Goal: Information Seeking & Learning: Compare options

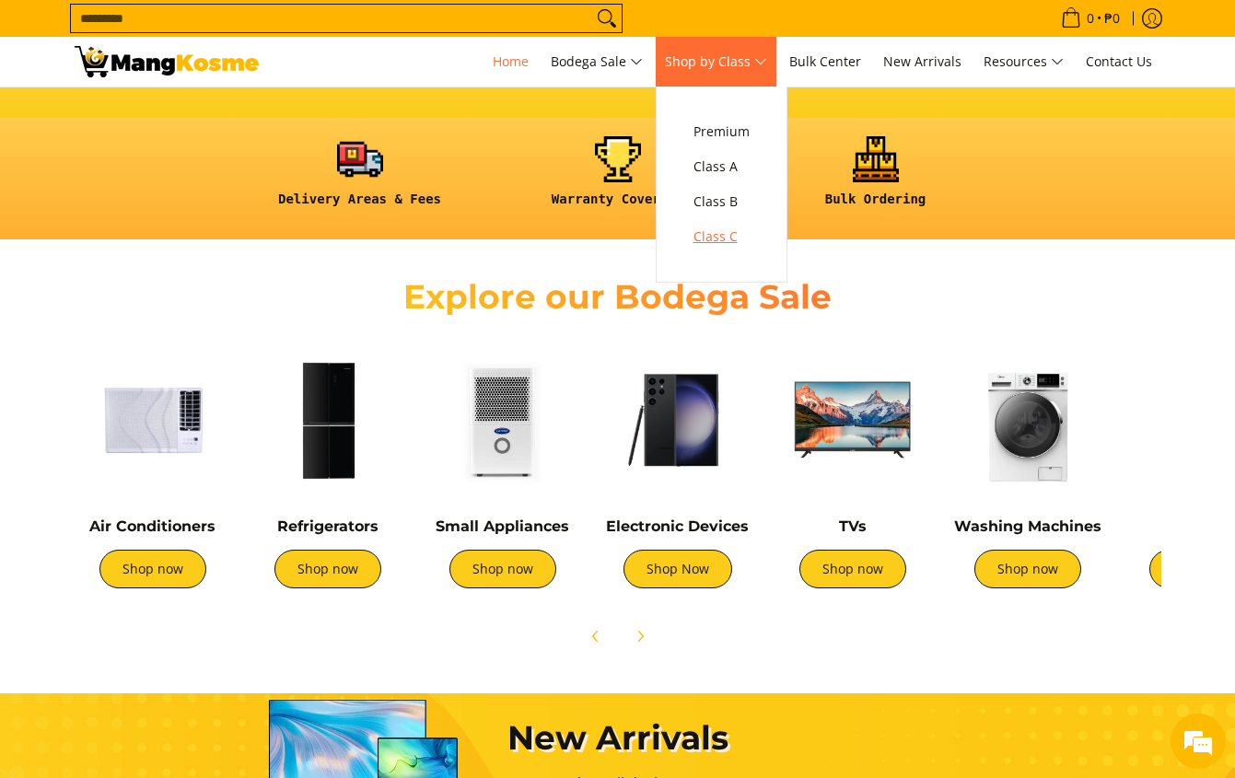
click at [723, 242] on span "Class C" at bounding box center [721, 237] width 56 height 23
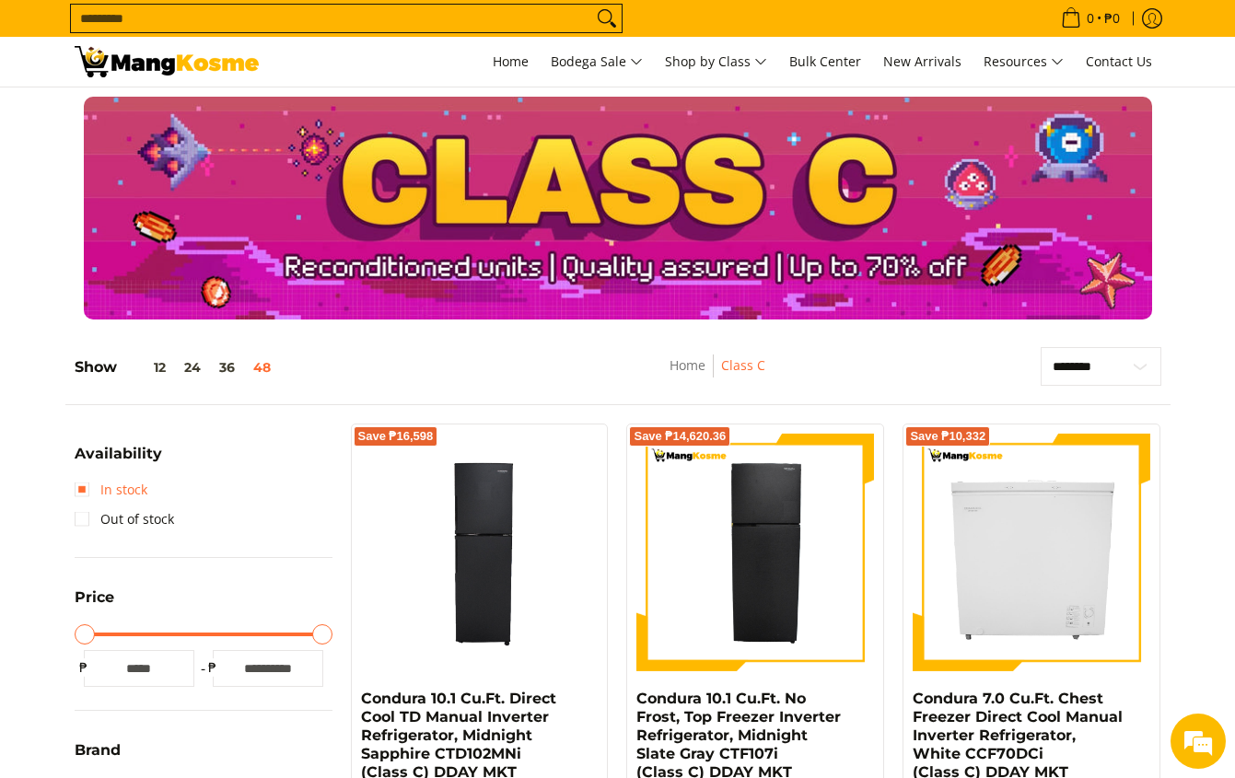
click at [79, 480] on link "In stock" at bounding box center [111, 489] width 73 height 29
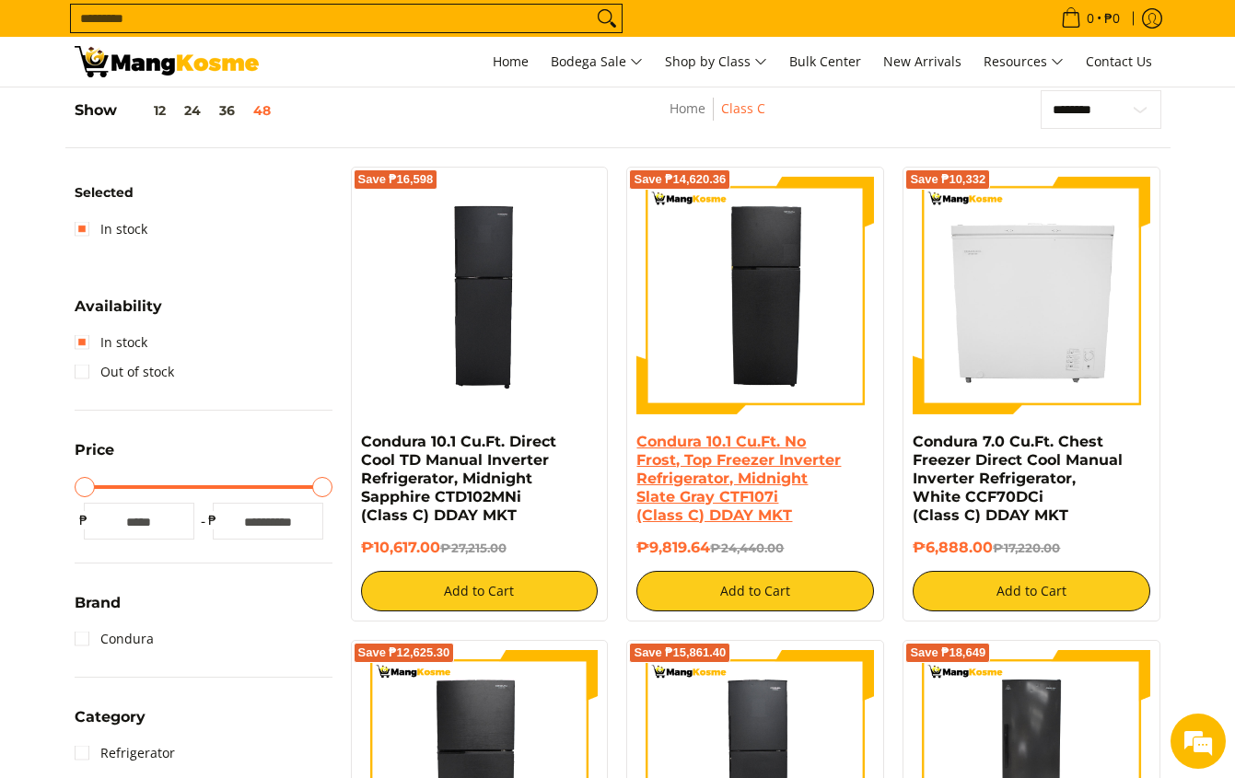
scroll to position [260, 0]
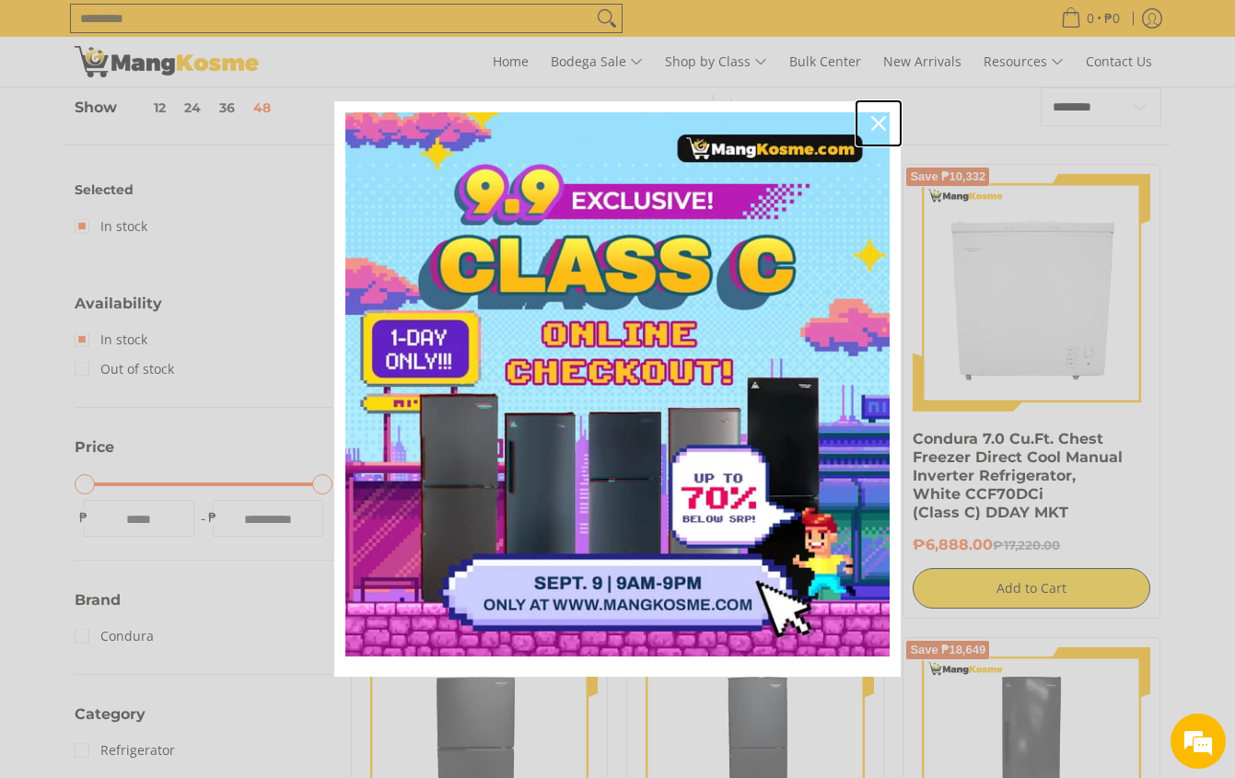
click at [879, 118] on icon "close icon" at bounding box center [878, 123] width 15 height 15
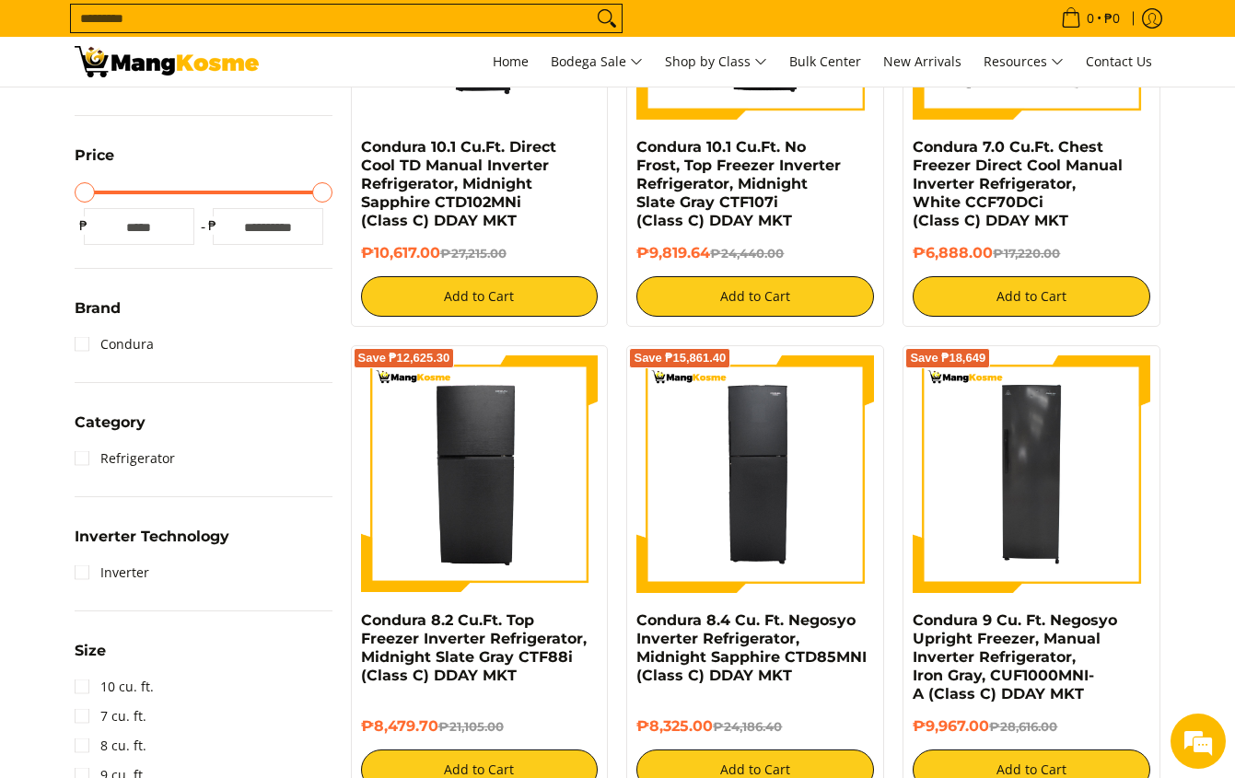
scroll to position [628, 0]
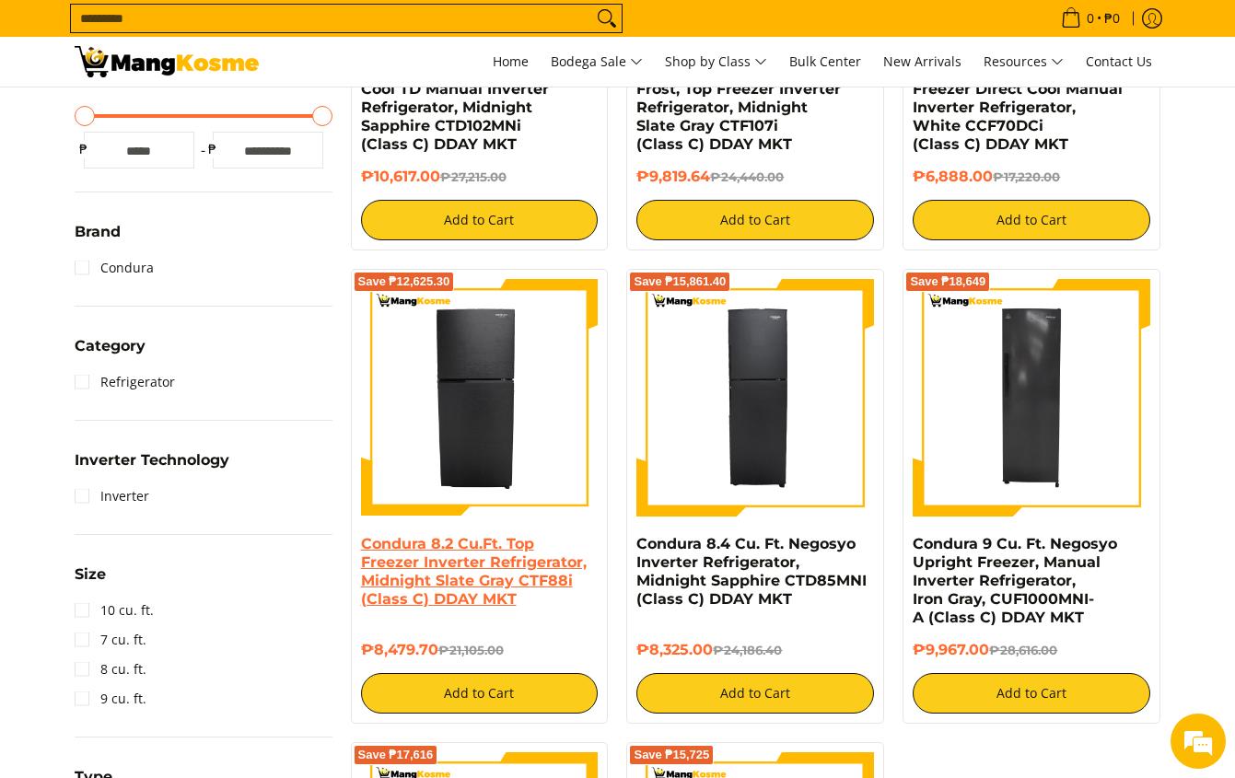
click at [461, 566] on link "Condura 8.2 Cu.Ft. Top Freezer Inverter Refrigerator, Midnight Slate Gray CTF88…" at bounding box center [474, 571] width 226 height 73
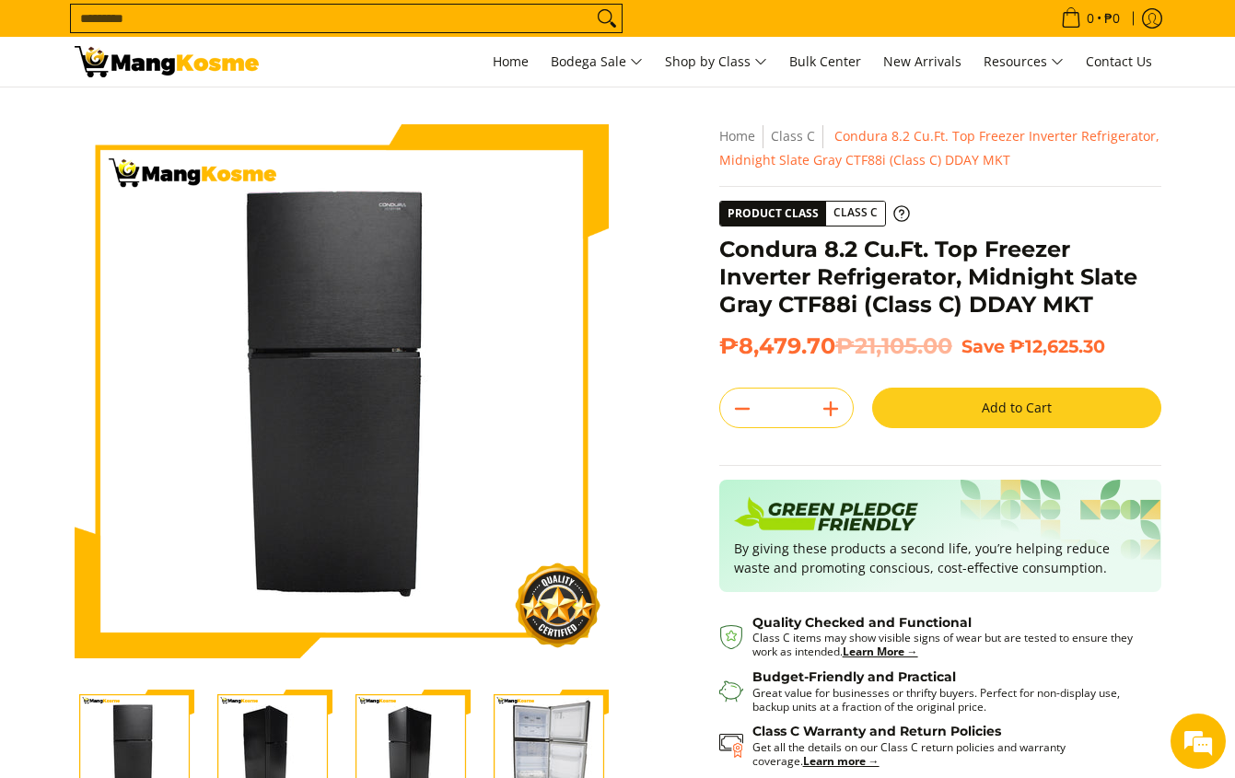
click at [265, 742] on img "Condura 8.2 Cu.Ft. Top Freezer Inverter Refrigerator, Midnight Slate Gray CTF88…" at bounding box center [273, 750] width 120 height 120
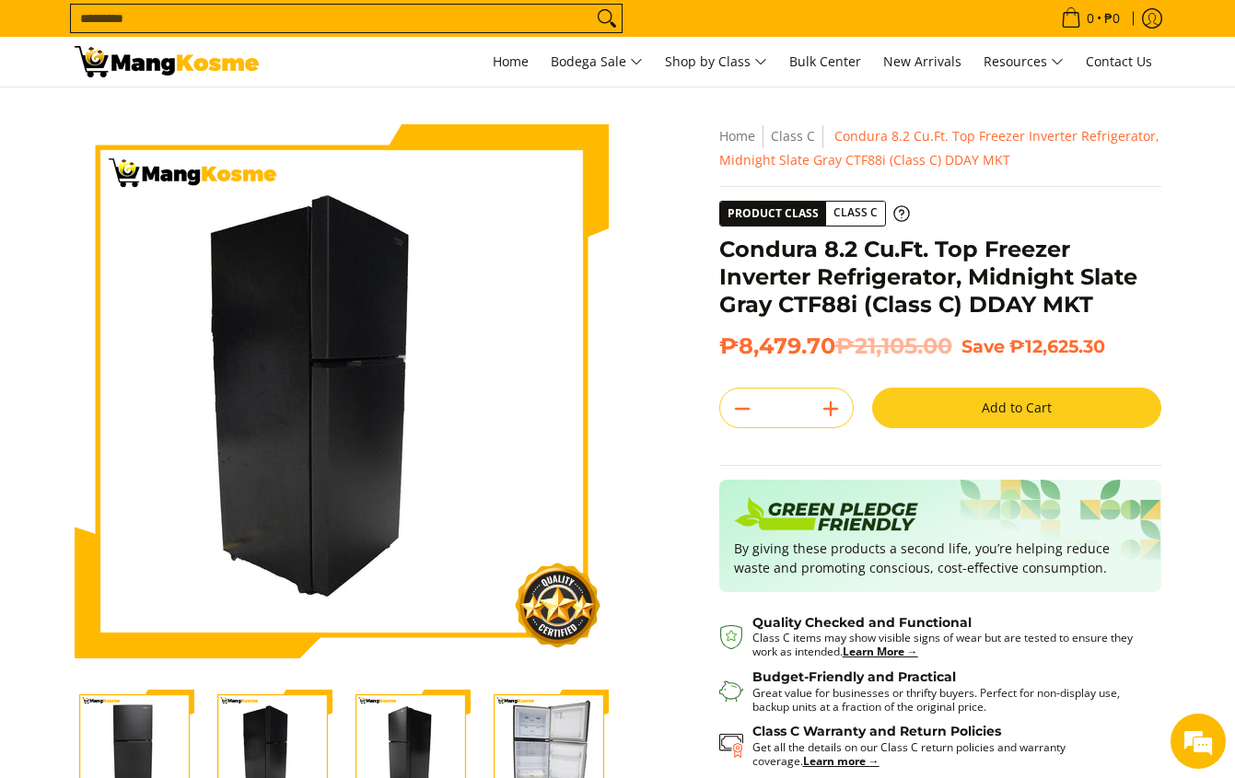
click at [398, 734] on img "Condura 8.2 Cu.Ft. Top Freezer Inverter Refrigerator, Midnight Slate Gray CTF88…" at bounding box center [411, 750] width 120 height 120
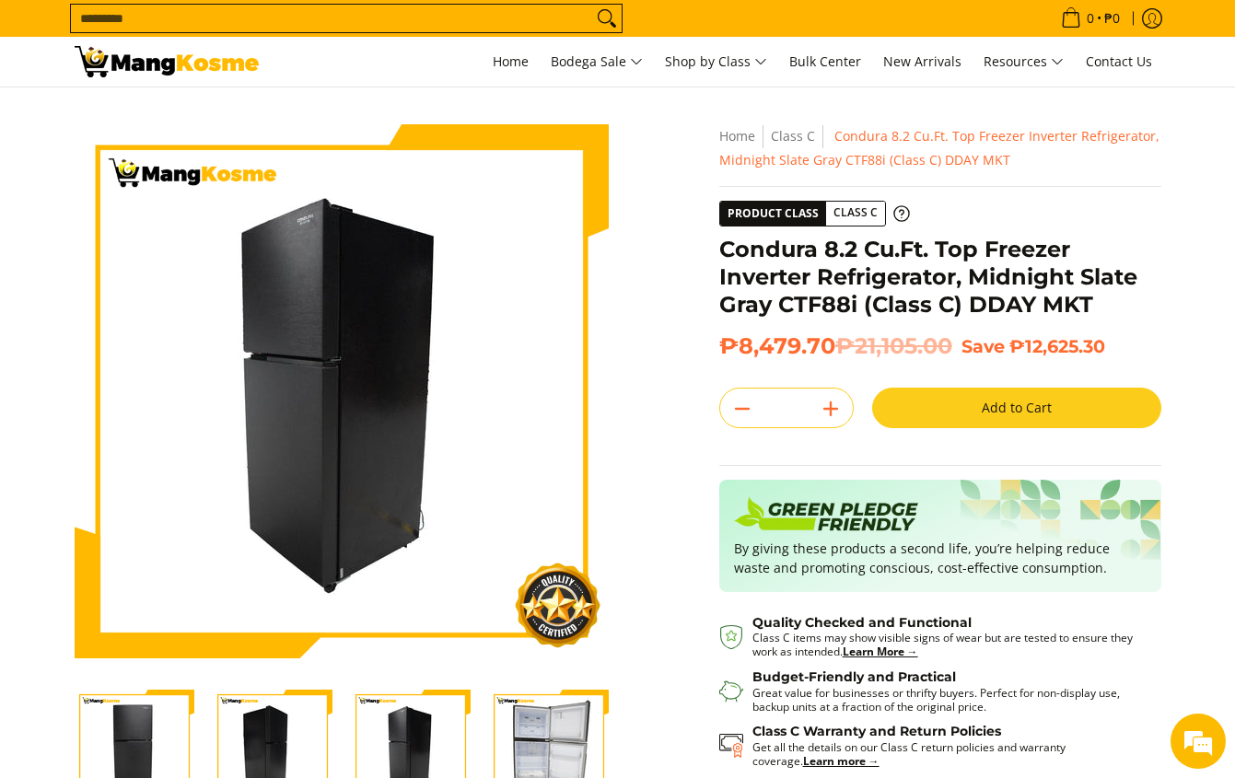
click at [557, 753] on img "Condura 8.2 Cu.Ft. Top Freezer Inverter Refrigerator, Midnight Slate Gray CTF88…" at bounding box center [549, 750] width 120 height 120
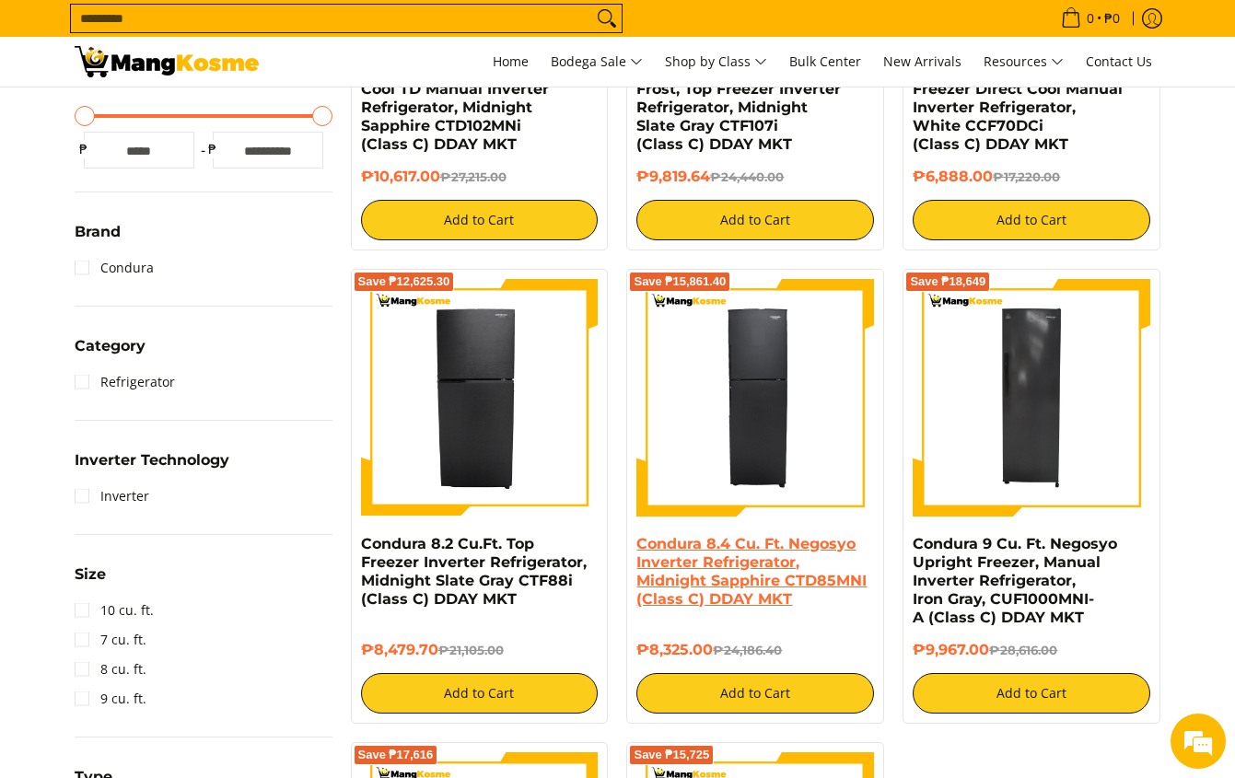
click at [799, 550] on link "Condura 8.4 Cu. Ft. Negosyo Inverter Refrigerator, Midnight Sapphire CTD85MNI (…" at bounding box center [751, 571] width 230 height 73
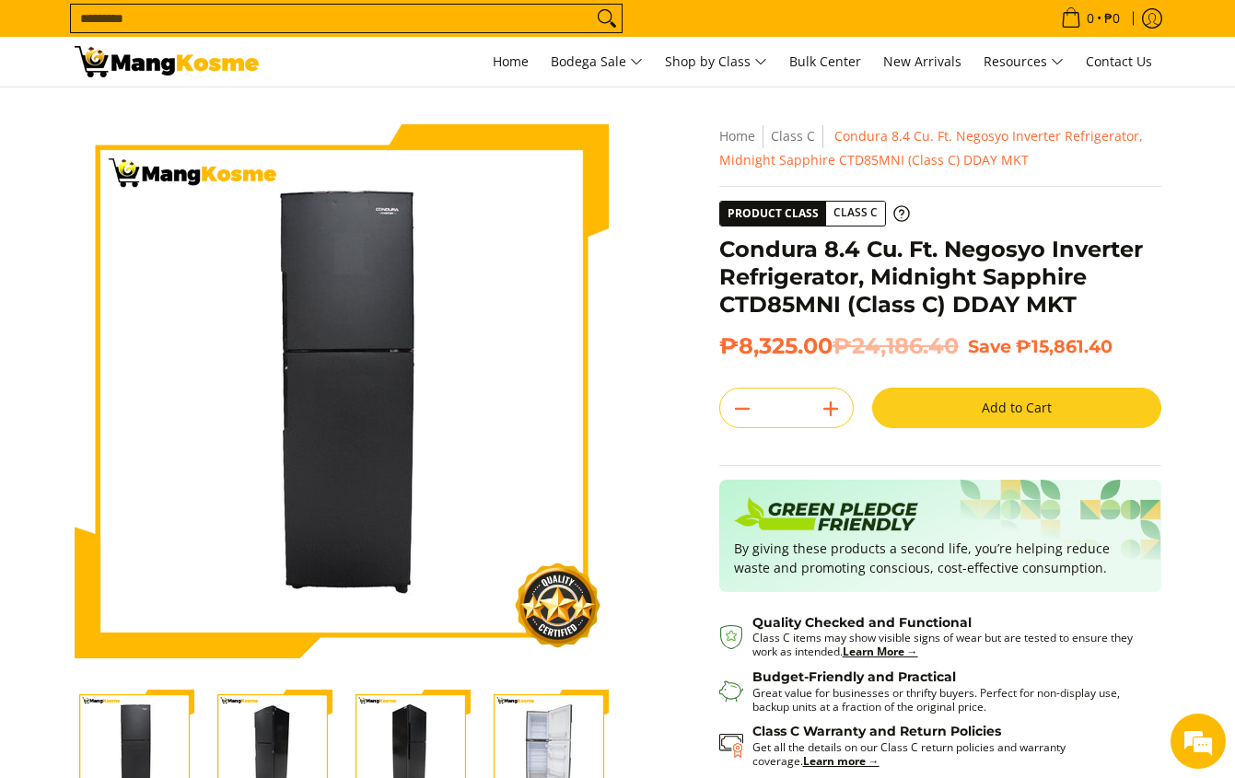
click at [280, 725] on img "Condura 8.4 Cu. Ft. Negosyo Inverter Refrigerator, Midnight Sapphire CTD85MNI (…" at bounding box center [273, 750] width 120 height 120
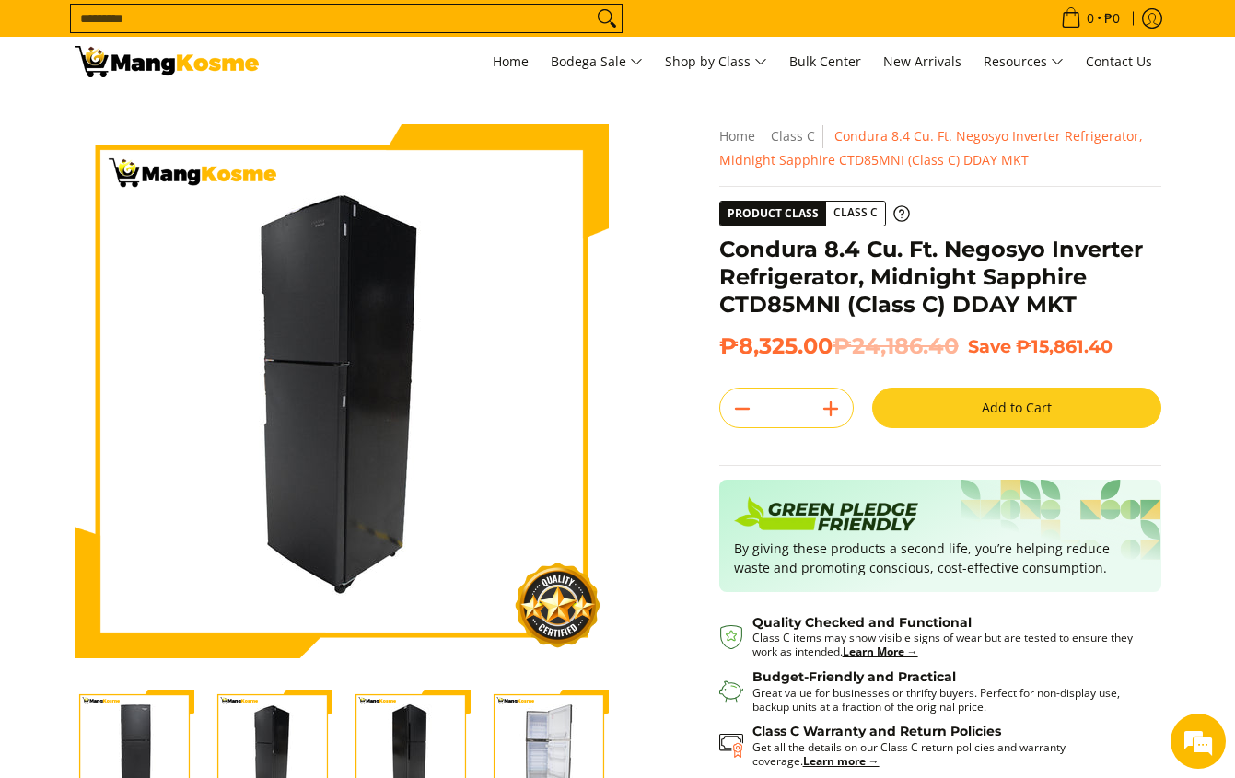
click at [412, 737] on img "Condura 8.4 Cu. Ft. Negosyo Inverter Refrigerator, Midnight Sapphire CTD85MNI (…" at bounding box center [411, 750] width 120 height 120
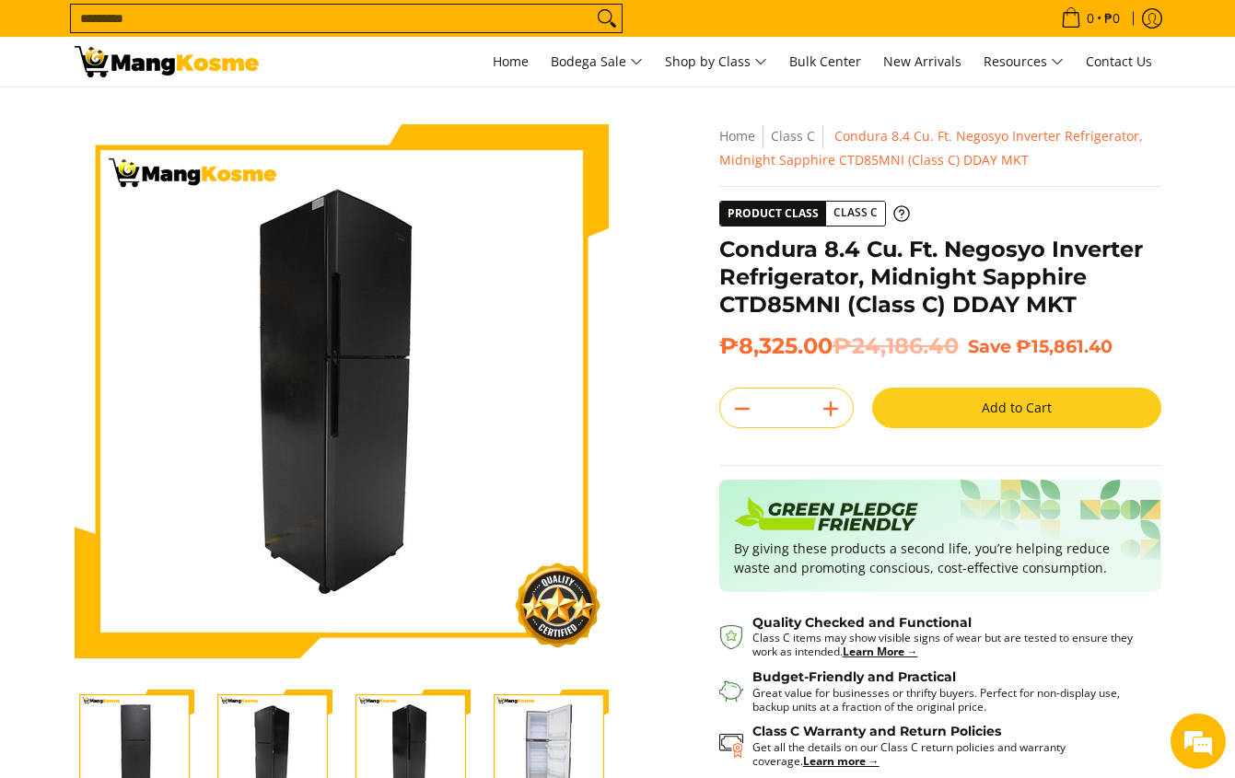
click at [555, 725] on img "Condura 8.4 Cu. Ft. Negosyo Inverter Refrigerator, Midnight Sapphire CTD85MNI (…" at bounding box center [549, 750] width 120 height 120
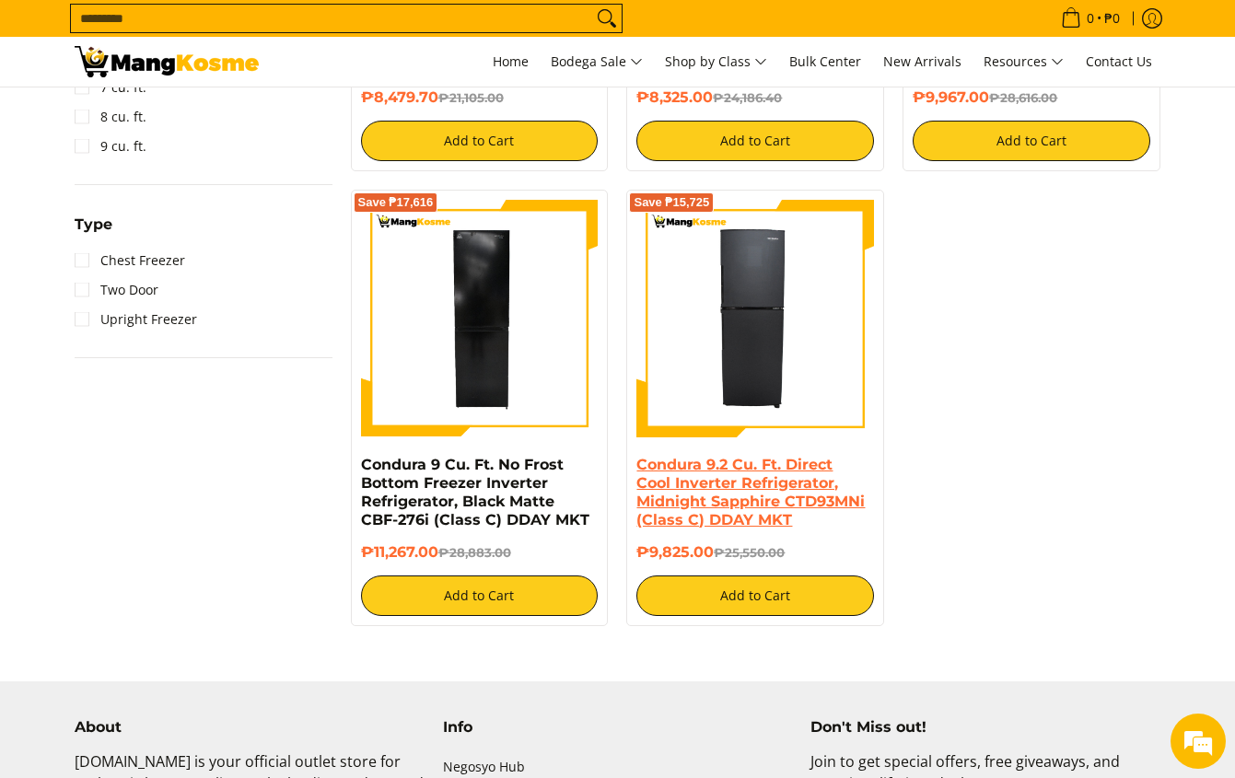
click at [789, 458] on link "Condura 9.2 Cu. Ft. Direct Cool Inverter Refrigerator, Midnight Sapphire CTD93M…" at bounding box center [750, 492] width 228 height 73
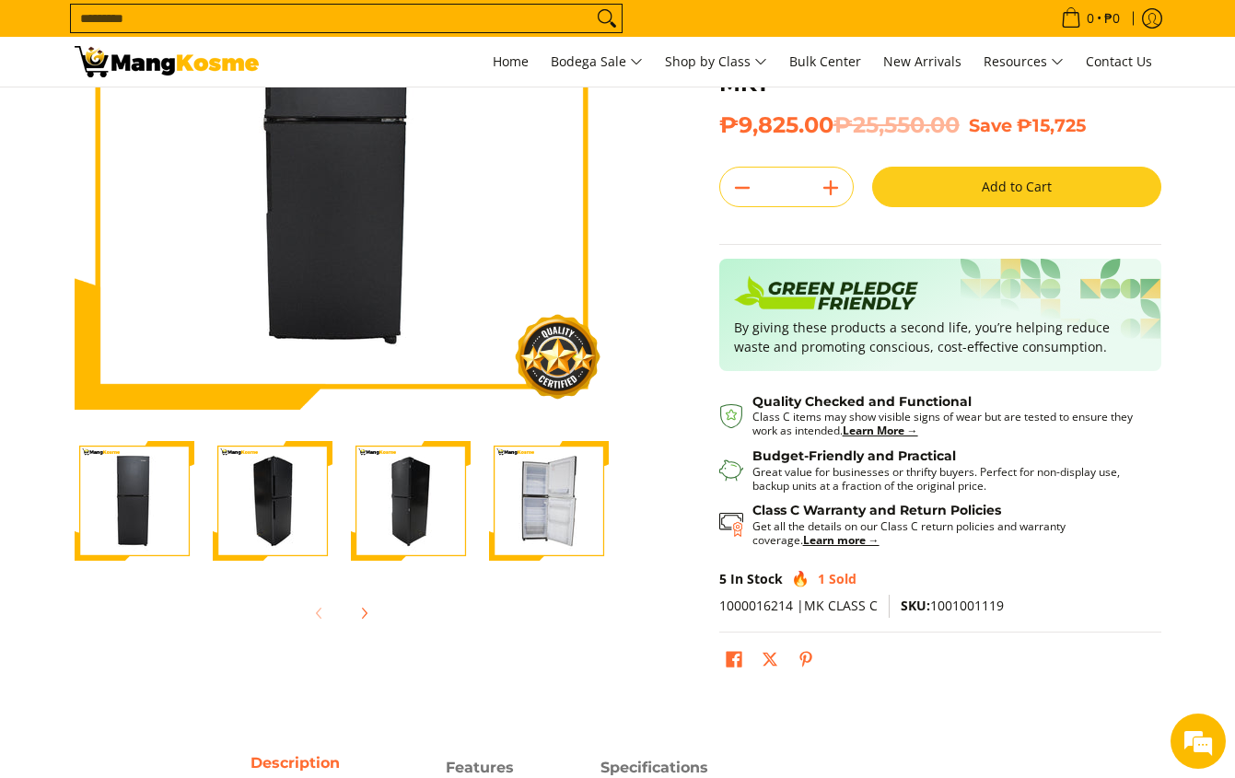
scroll to position [276, 0]
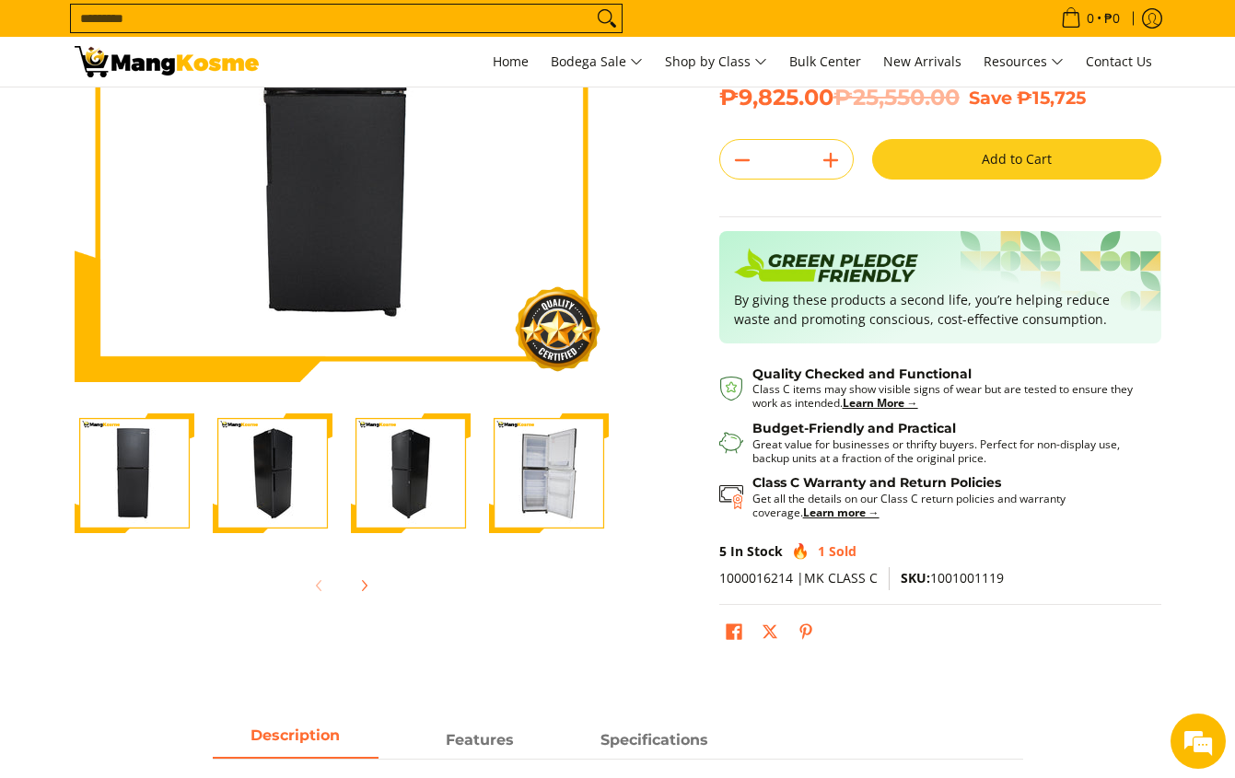
click at [135, 469] on img "Condura 9.2 Cu. Ft. Direct Cool Inverter Refrigerator, Midnight Sapphire CTD93M…" at bounding box center [135, 473] width 120 height 120
click at [265, 467] on img "Condura 9.2 Cu. Ft. Direct Cool Inverter Refrigerator, Midnight Sapphire CTD93M…" at bounding box center [273, 473] width 120 height 120
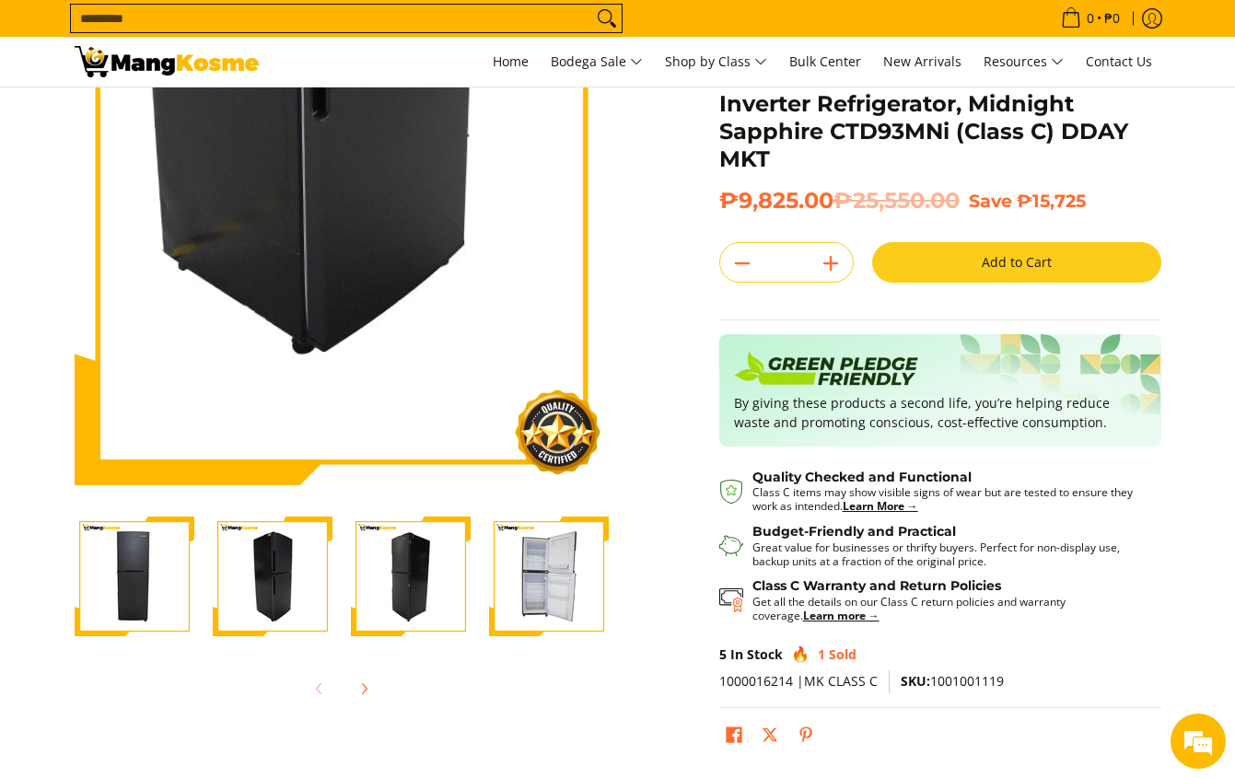
scroll to position [184, 0]
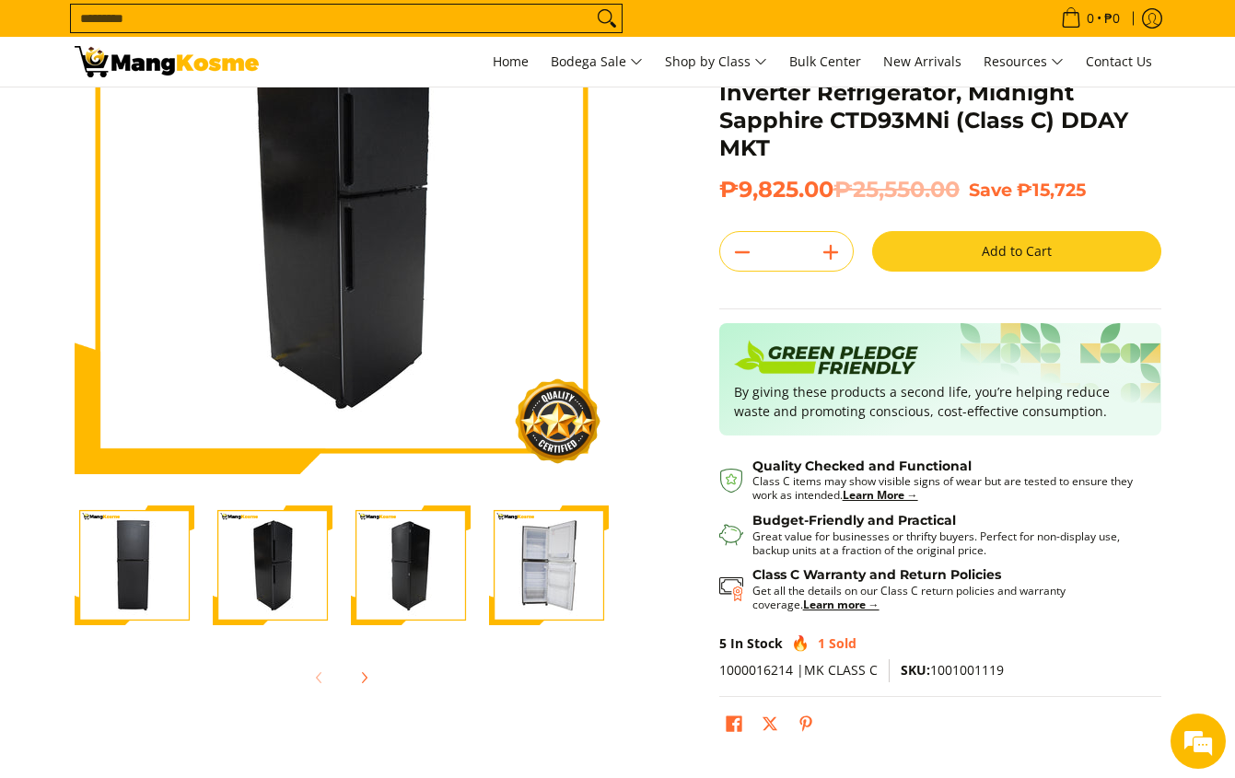
click at [417, 527] on img "Condura 9.2 Cu. Ft. Direct Cool Inverter Refrigerator, Midnight Sapphire CTD93M…" at bounding box center [411, 565] width 120 height 120
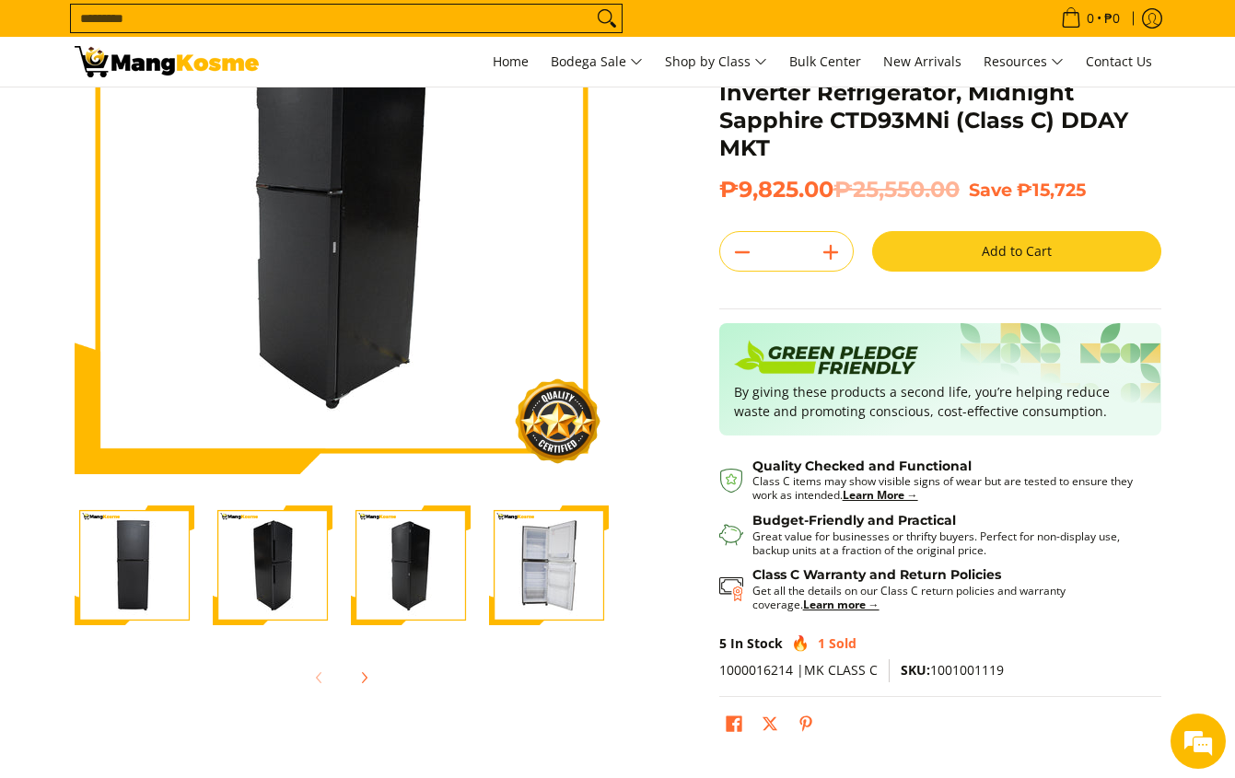
click at [526, 573] on img "Condura 9.2 Cu. Ft. Direct Cool Inverter Refrigerator, Midnight Sapphire CTD93M…" at bounding box center [549, 565] width 120 height 120
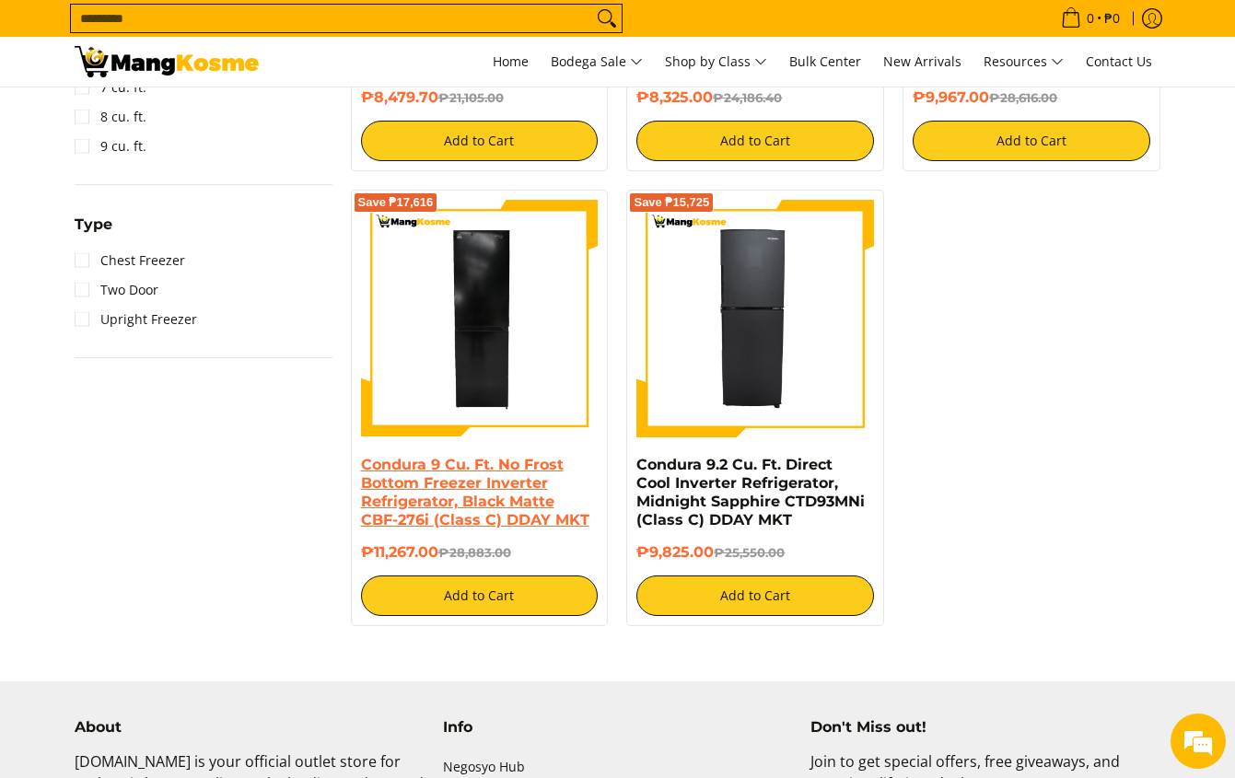
click at [490, 484] on link "Condura 9 Cu. Ft. No Frost Bottom Freezer Inverter Refrigerator, Black Matte CB…" at bounding box center [475, 492] width 228 height 73
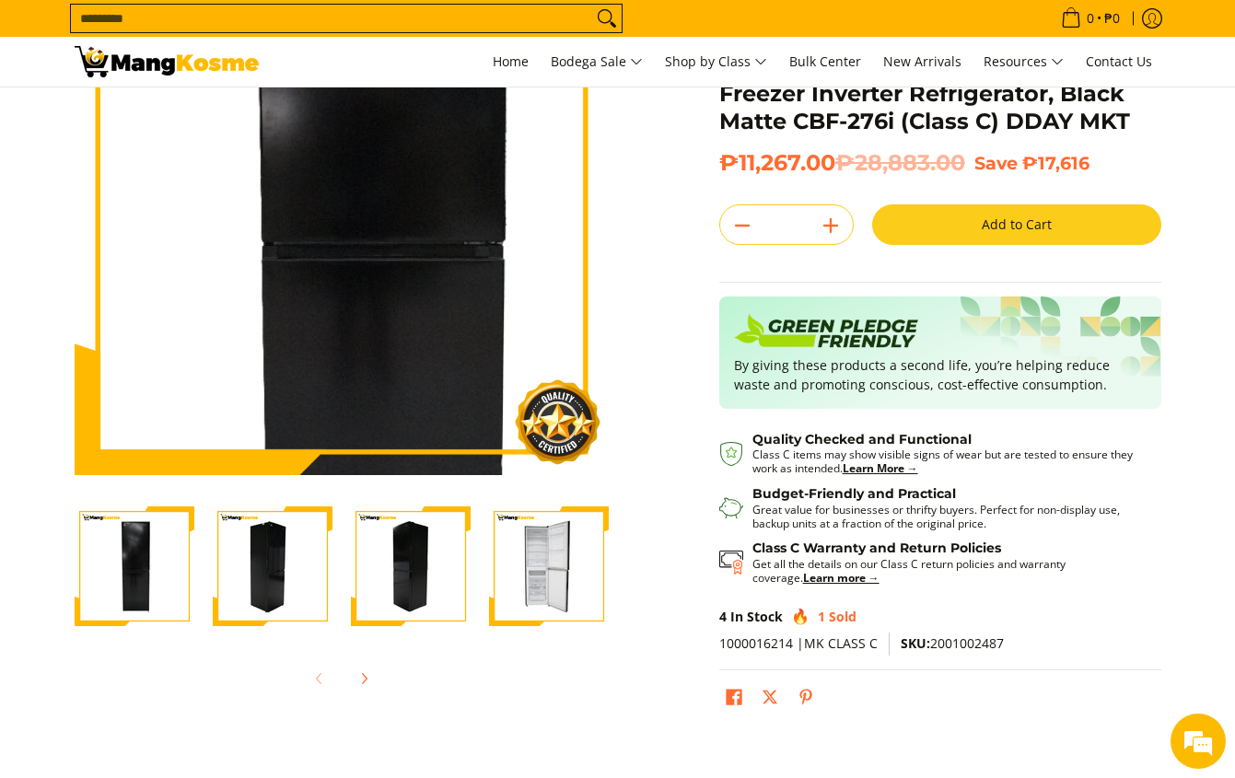
scroll to position [184, 0]
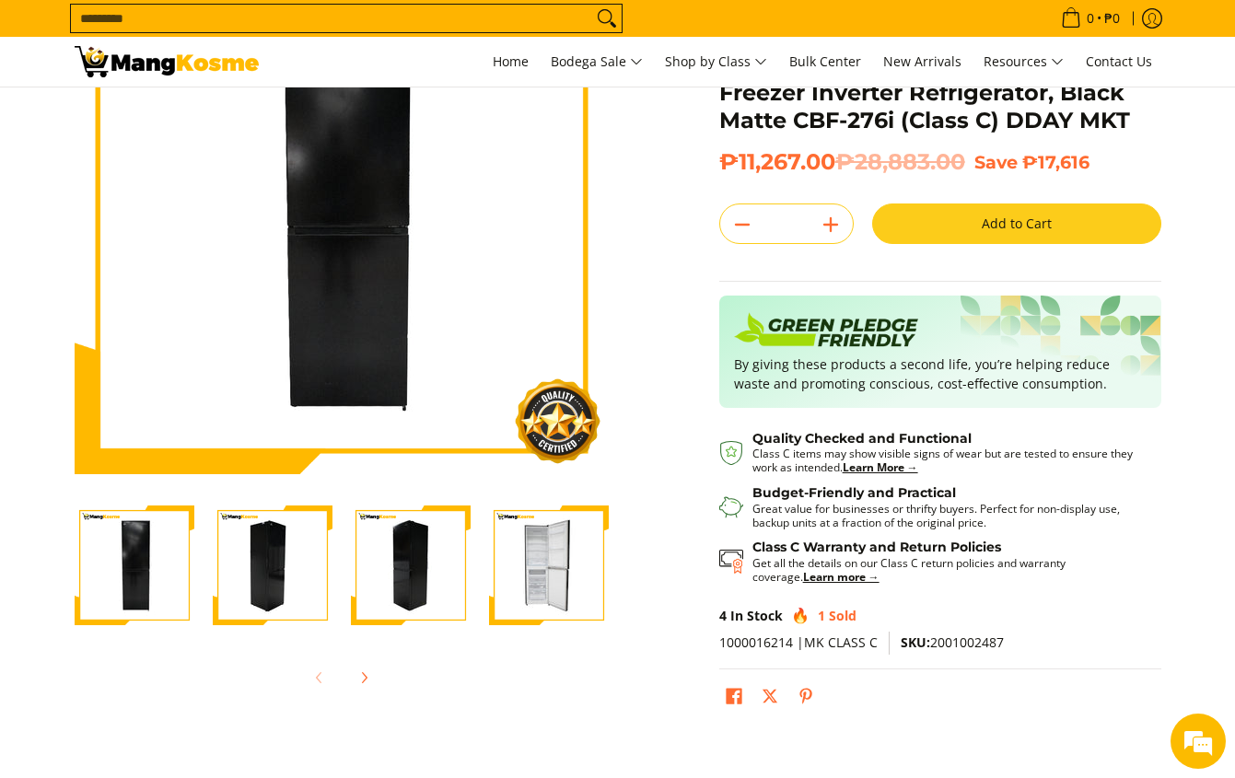
click at [425, 570] on img "Condura 9 Cu. Ft. No Frost Bottom Freezer Inverter Refrigerator, Black Matte CB…" at bounding box center [411, 565] width 120 height 120
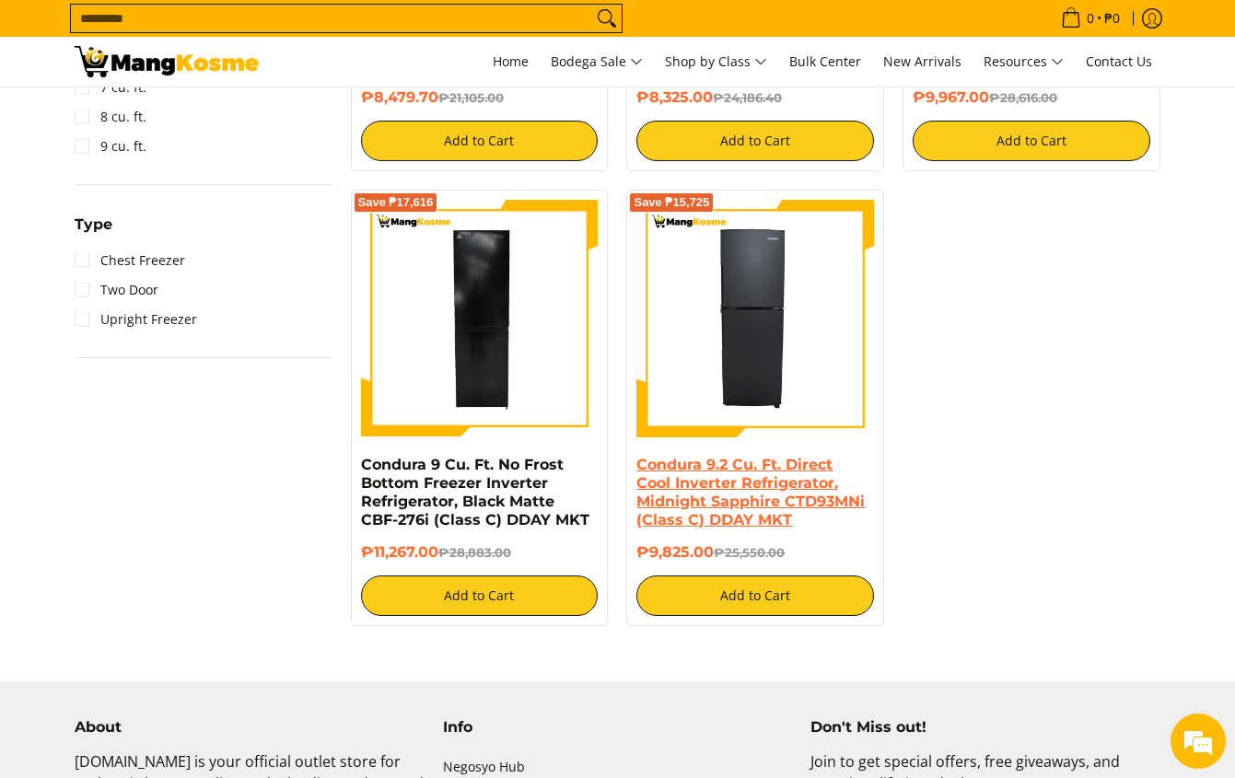
click at [746, 472] on link "Condura 9.2 Cu. Ft. Direct Cool Inverter Refrigerator, Midnight Sapphire CTD93M…" at bounding box center [750, 492] width 228 height 73
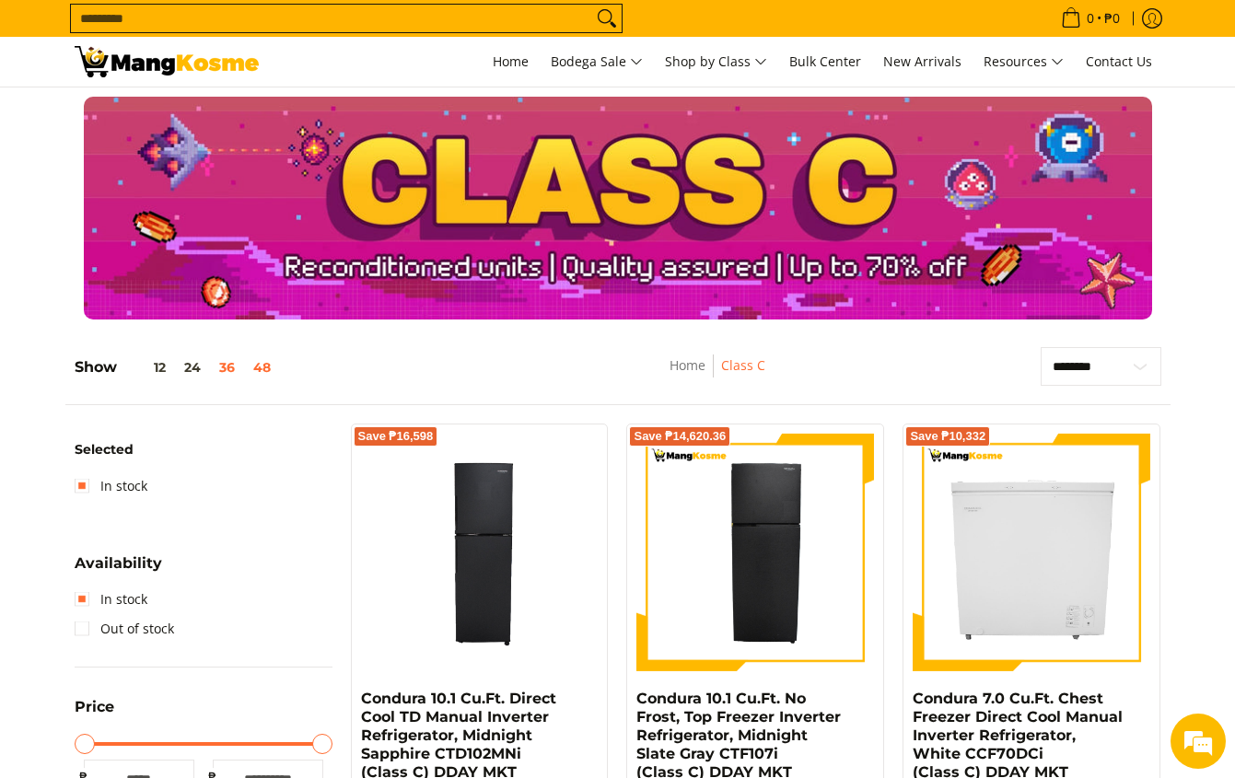
click at [219, 365] on button "36" at bounding box center [227, 367] width 34 height 15
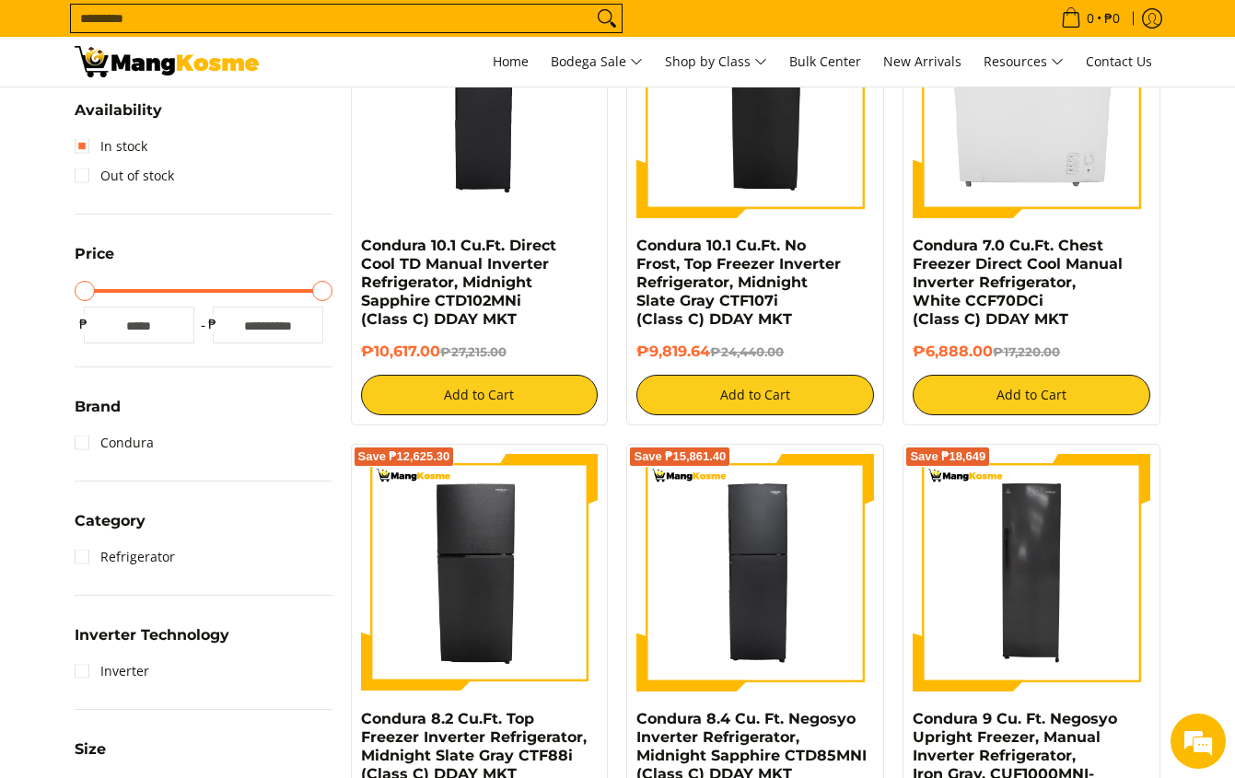
scroll to position [168, 0]
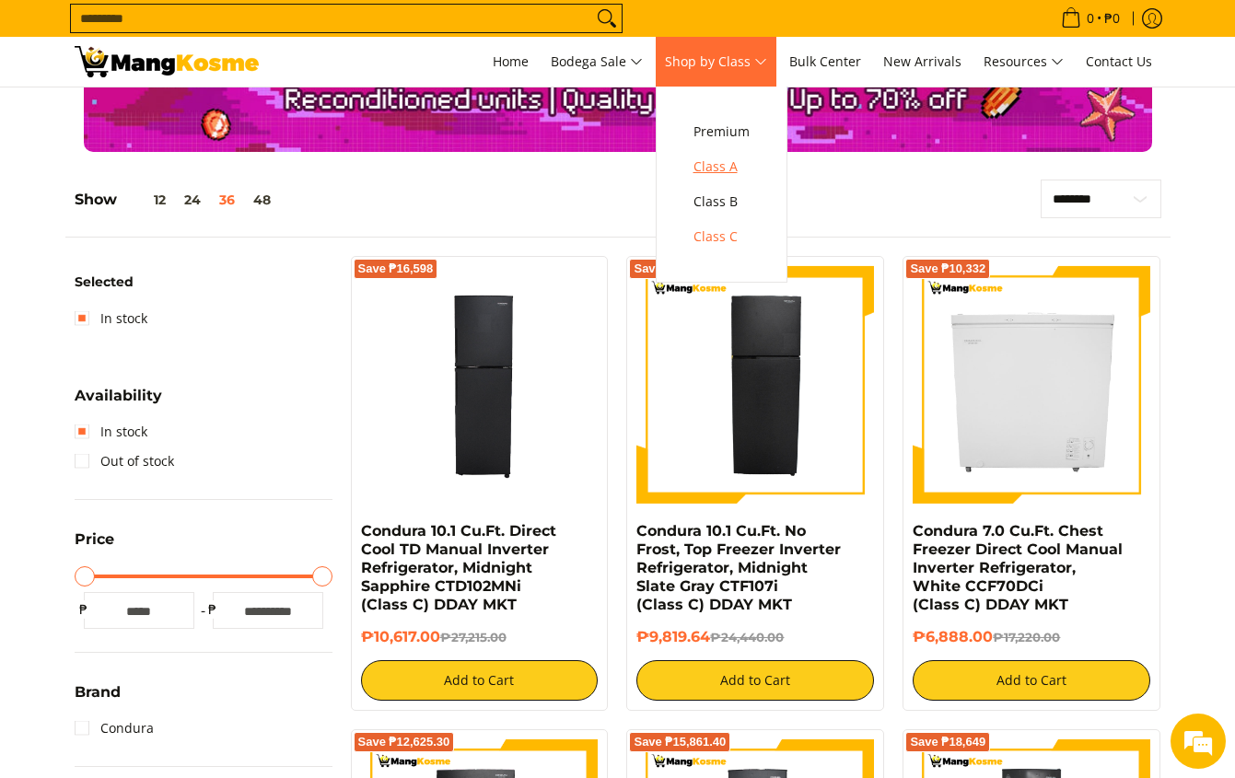
click at [715, 166] on span "Class A" at bounding box center [721, 167] width 56 height 23
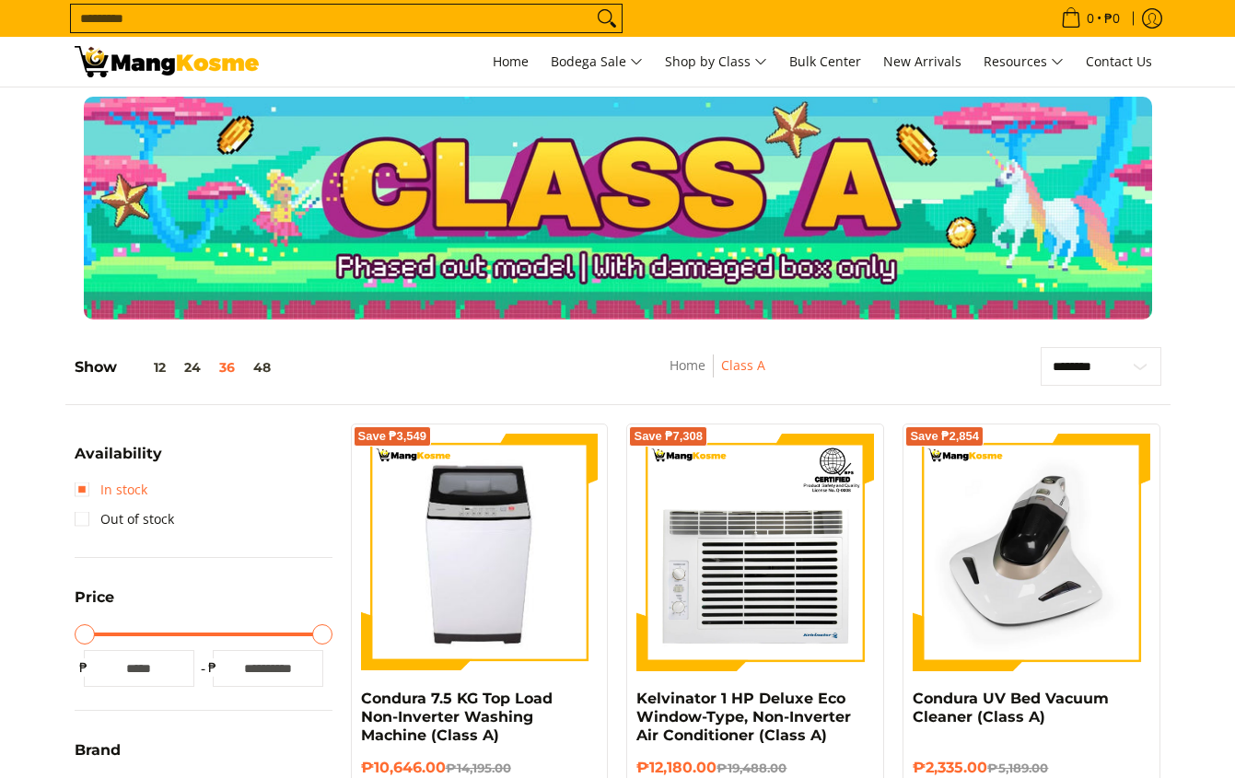
click at [89, 487] on link "In stock" at bounding box center [111, 489] width 73 height 29
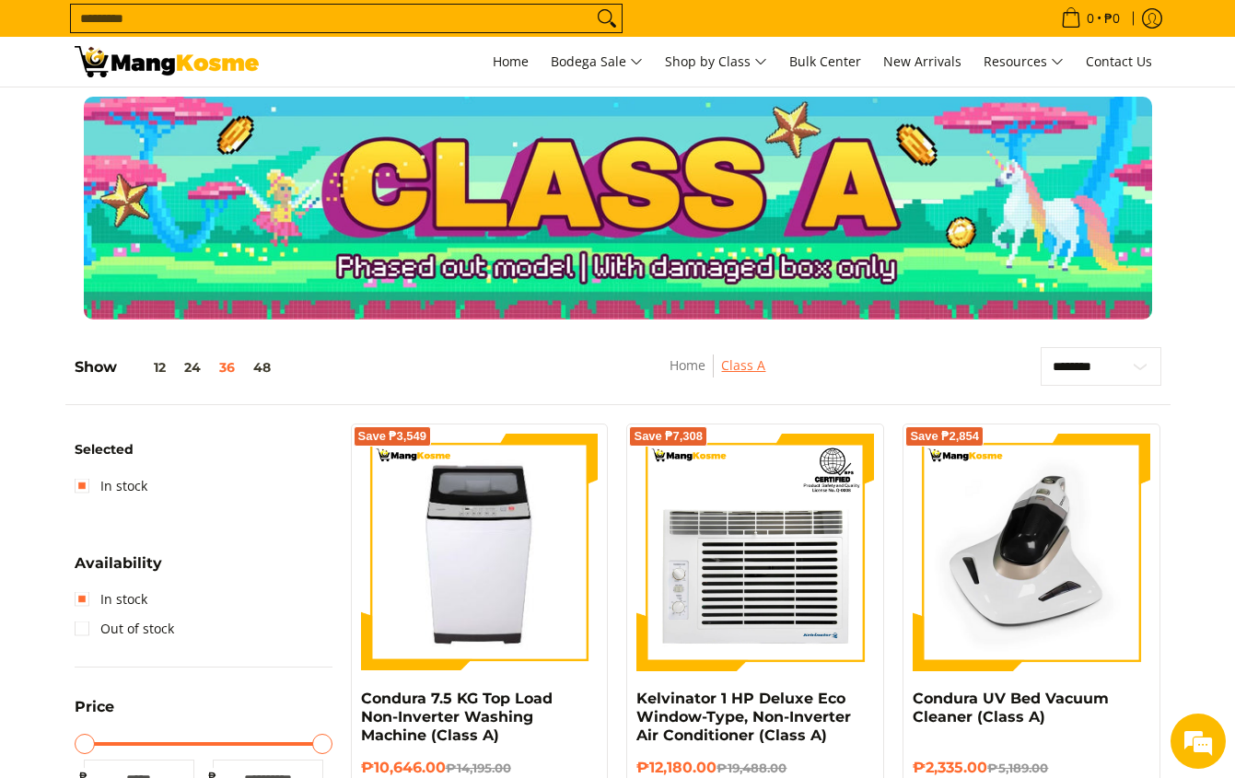
click at [742, 365] on link "Class A" at bounding box center [743, 364] width 44 height 17
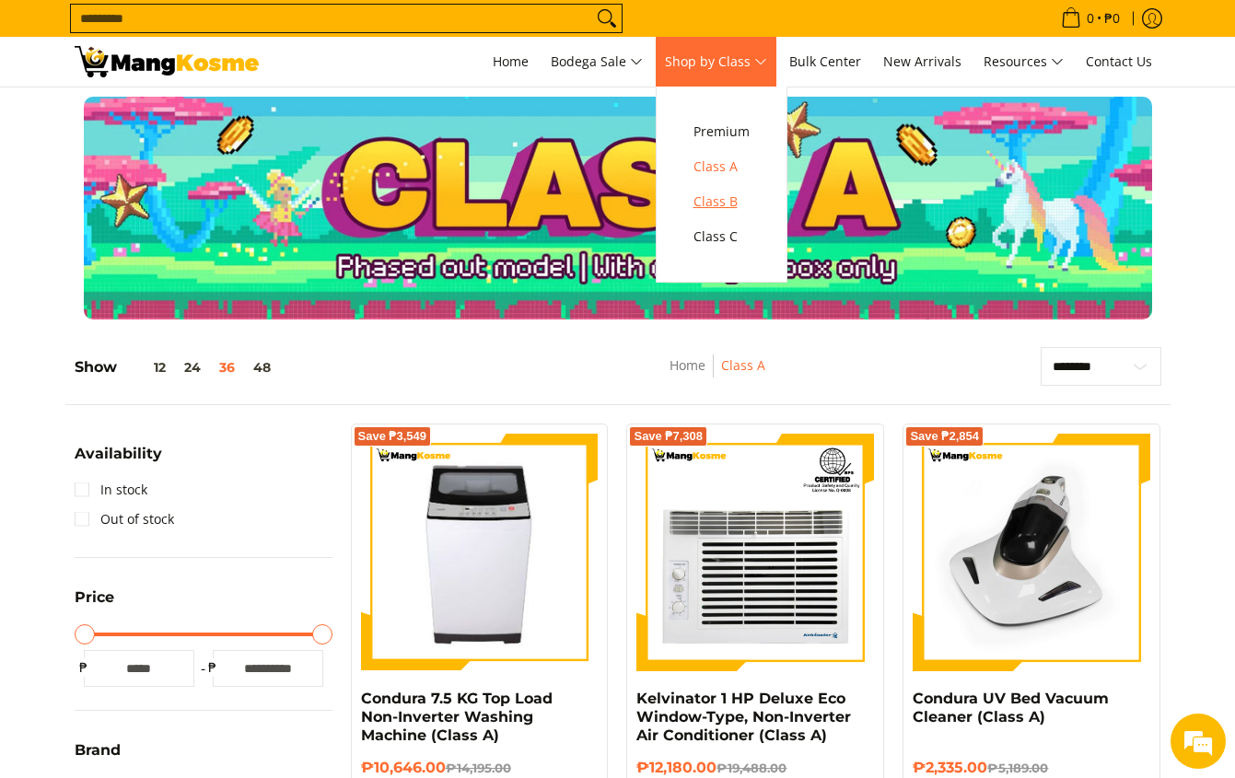
click at [722, 201] on span "Class B" at bounding box center [721, 202] width 56 height 23
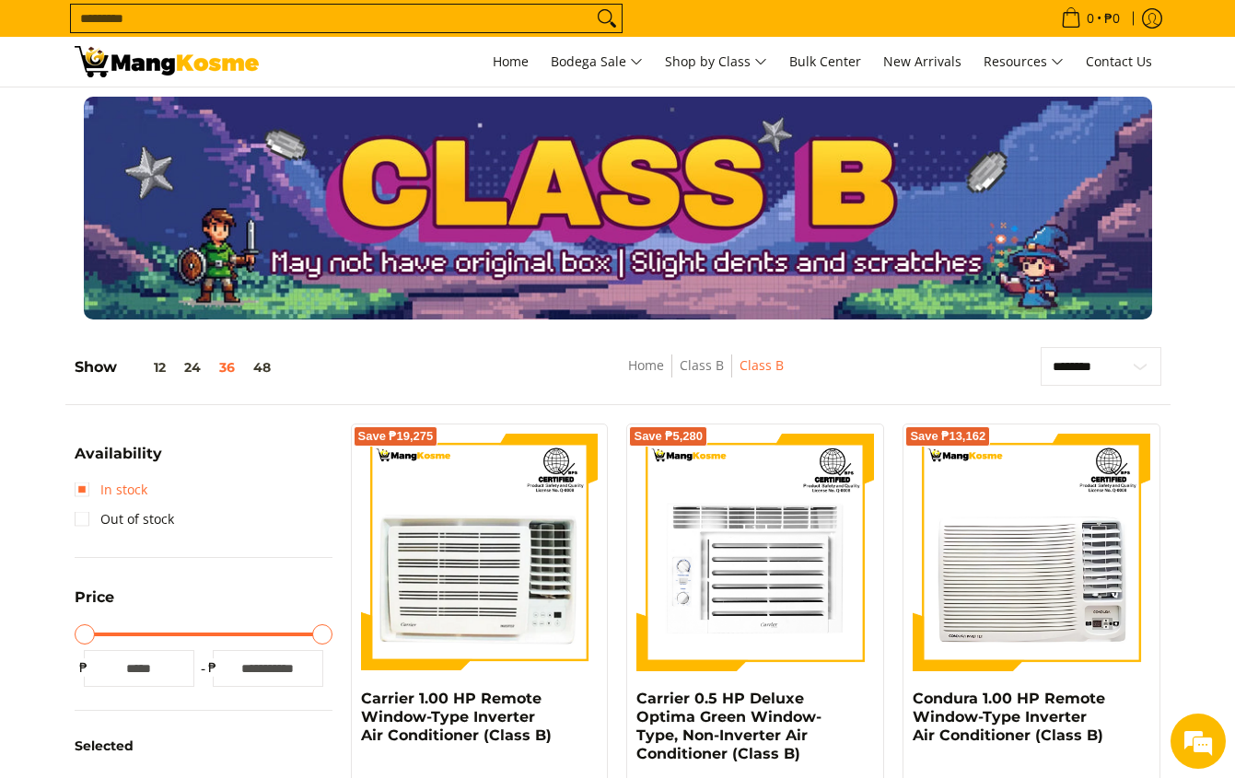
click at [75, 480] on link "In stock" at bounding box center [111, 489] width 73 height 29
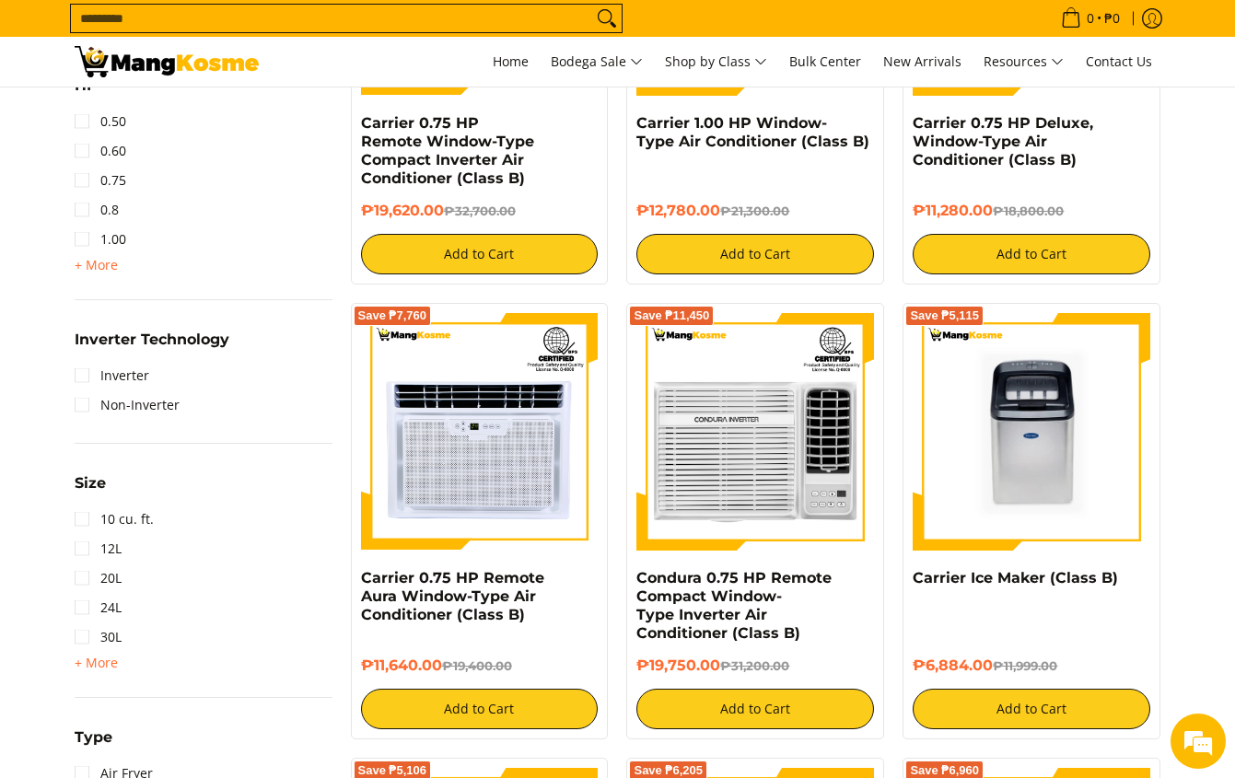
scroll to position [1180, 0]
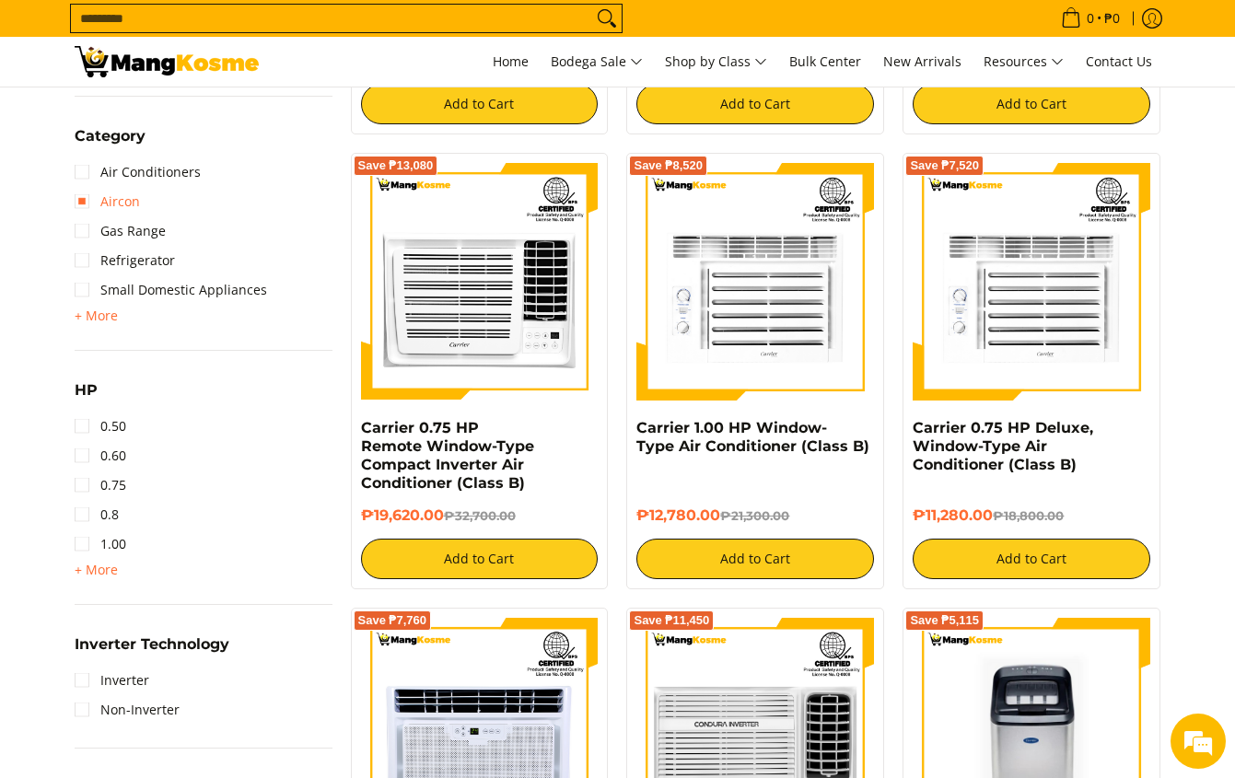
click at [79, 197] on link "Aircon" at bounding box center [107, 201] width 65 height 29
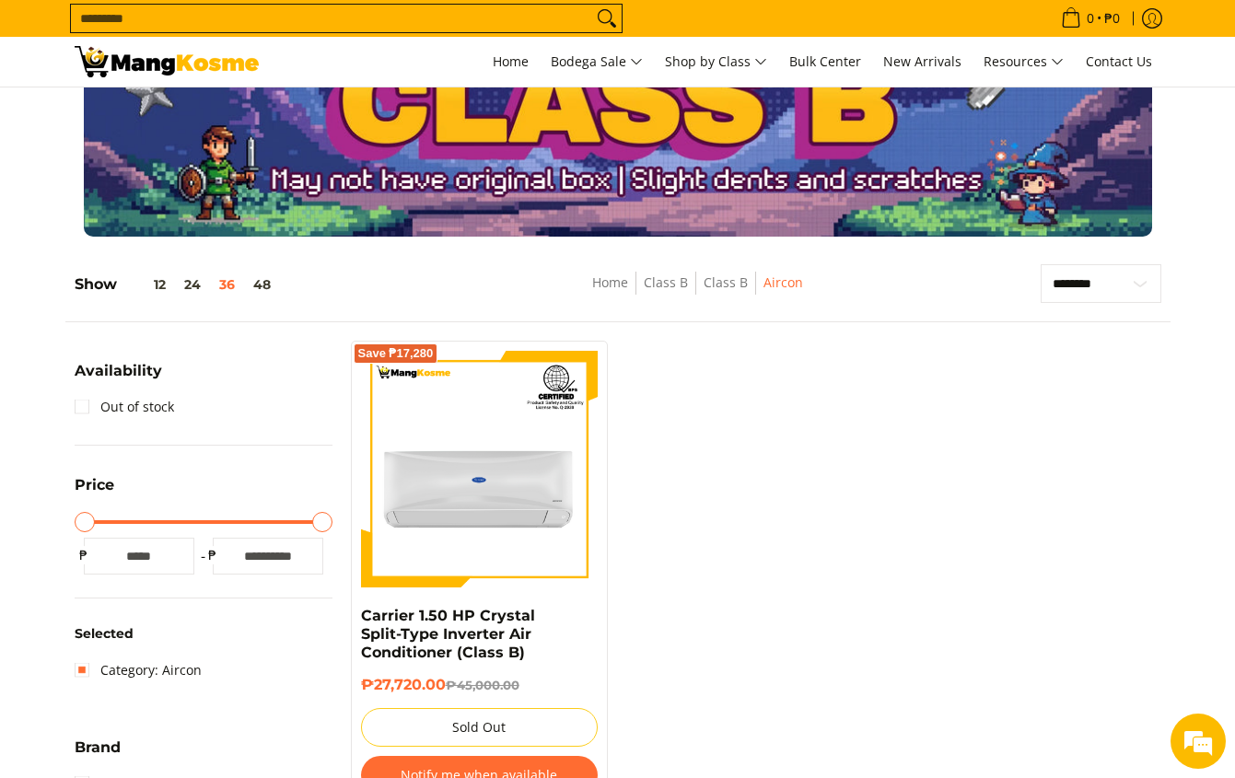
scroll to position [75, 0]
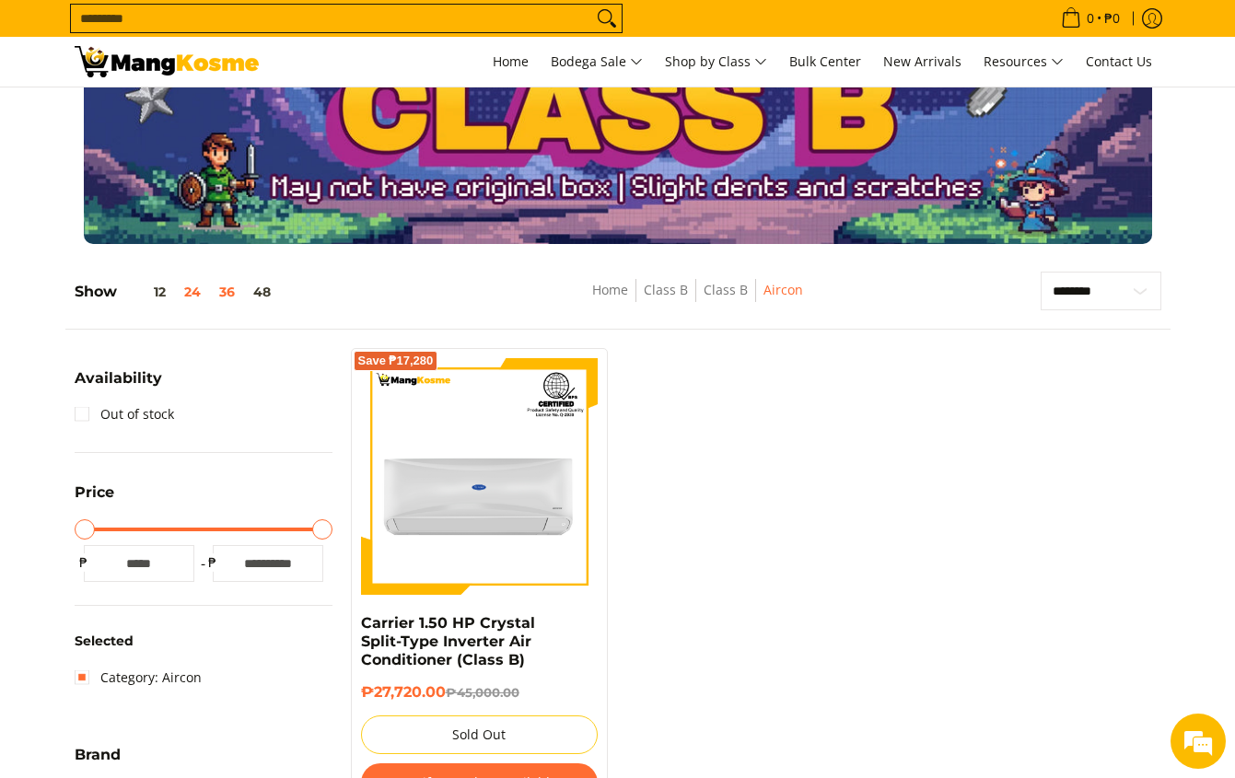
click at [202, 296] on button "24" at bounding box center [192, 291] width 35 height 15
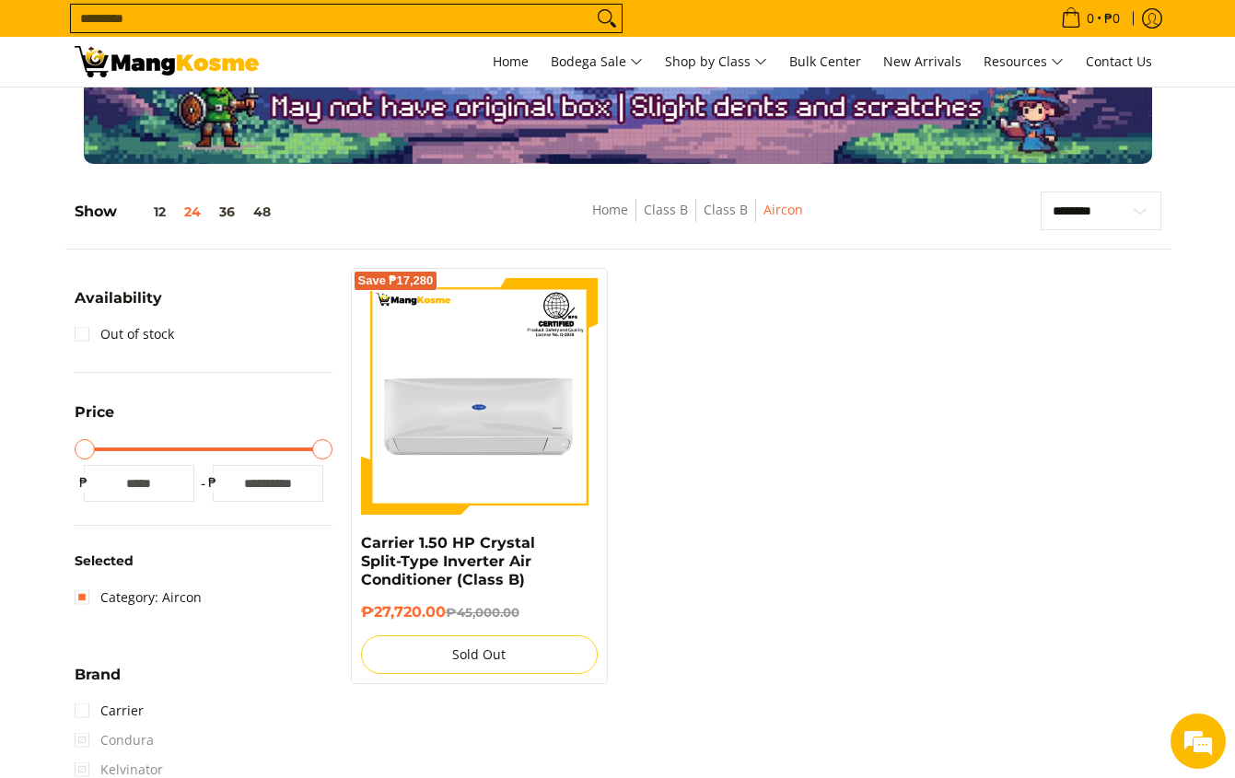
scroll to position [0, 0]
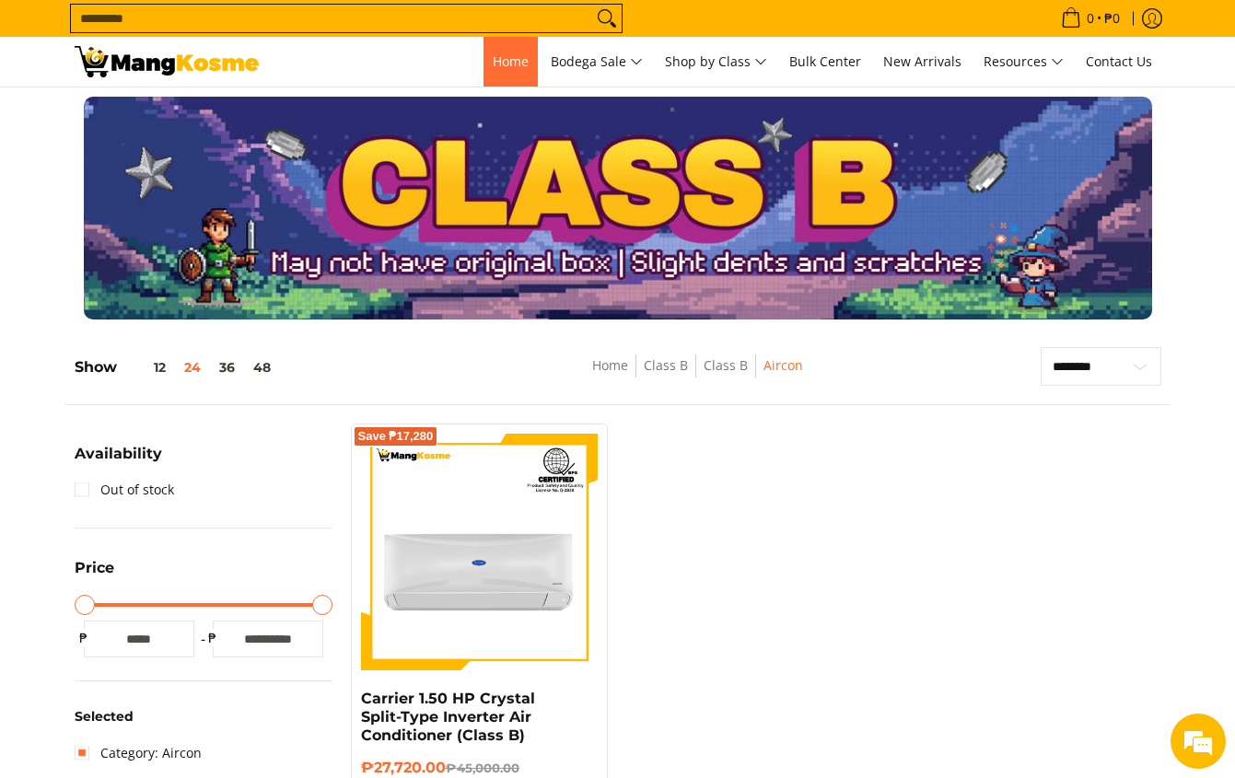
click at [495, 65] on span "Home" at bounding box center [511, 60] width 36 height 17
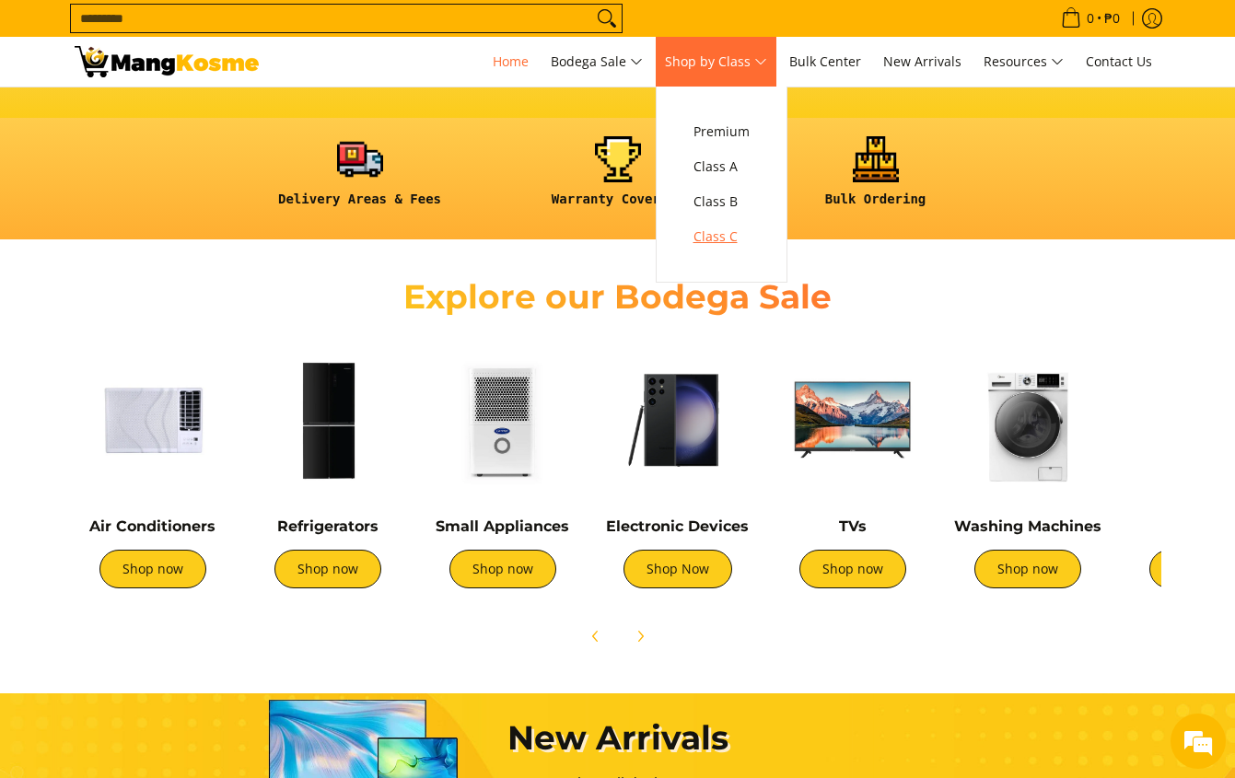
scroll to position [0, 254]
click at [727, 228] on span "Class C" at bounding box center [721, 237] width 56 height 23
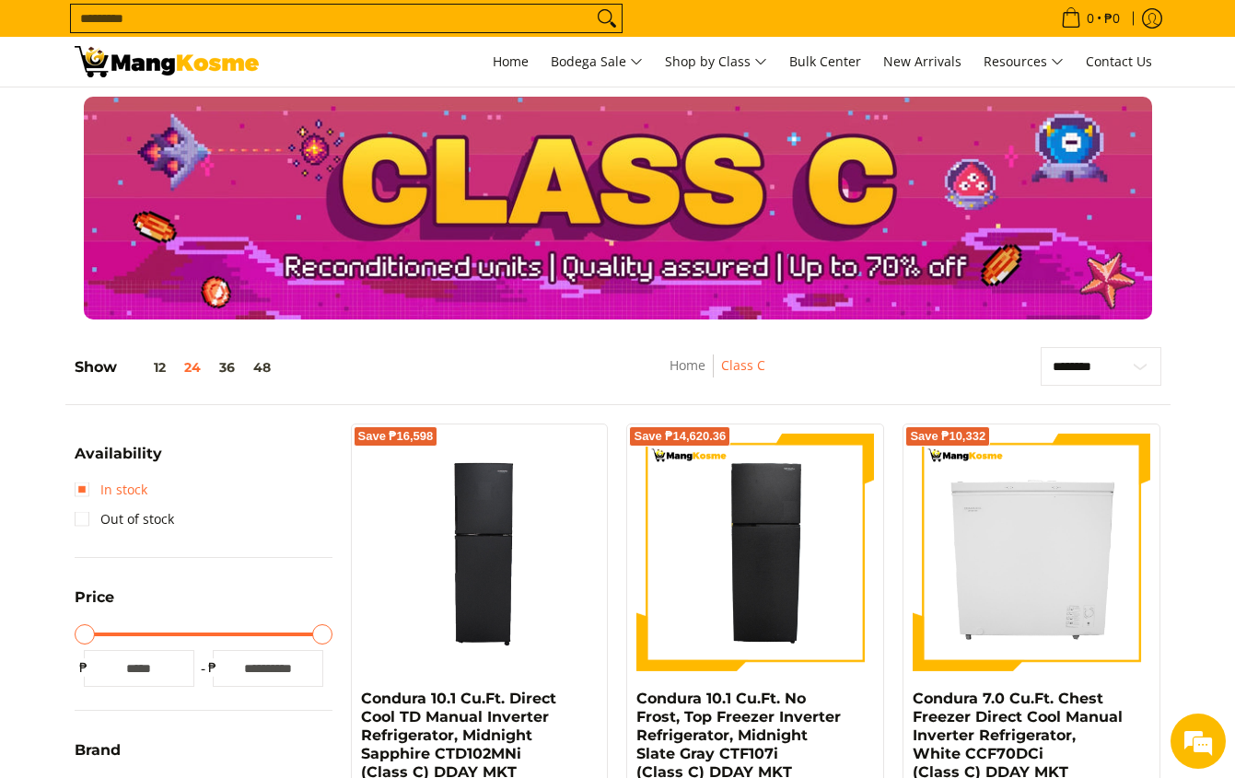
click at [88, 489] on link "In stock" at bounding box center [111, 489] width 73 height 29
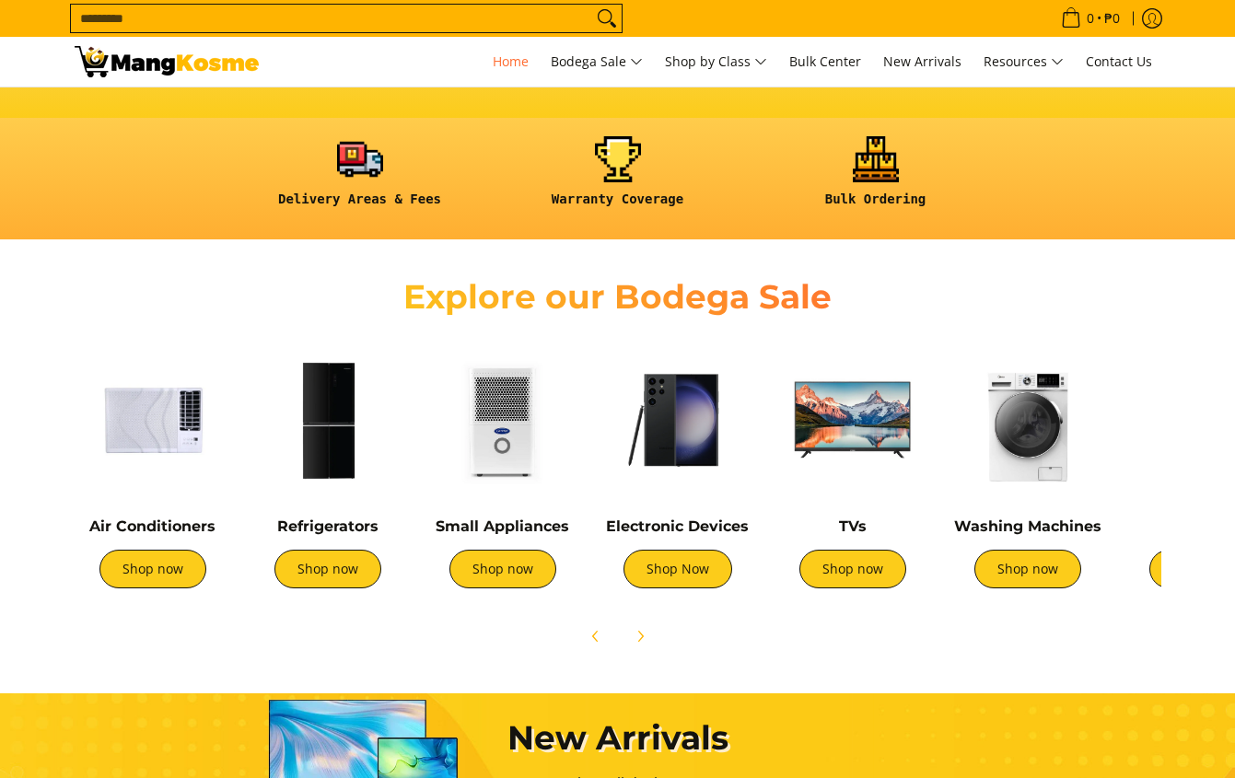
click at [129, 425] on img at bounding box center [153, 420] width 157 height 157
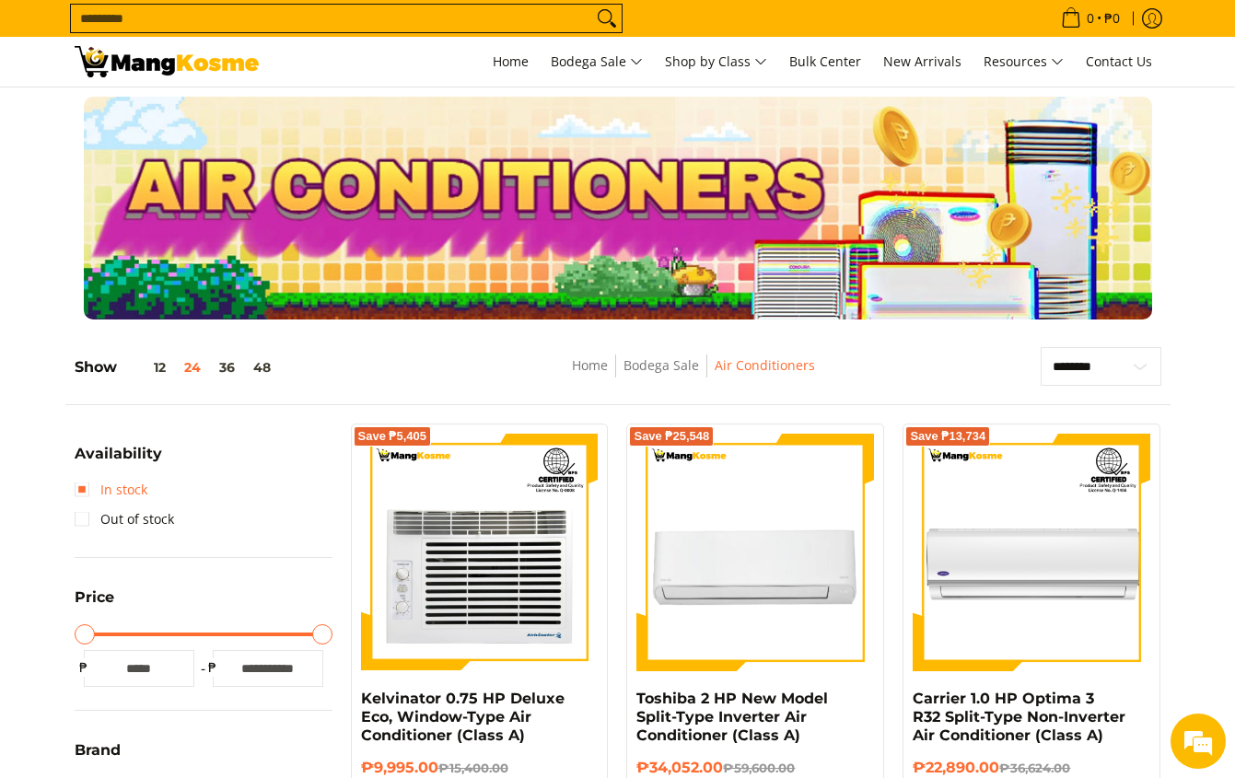
click at [76, 494] on link "In stock" at bounding box center [111, 489] width 73 height 29
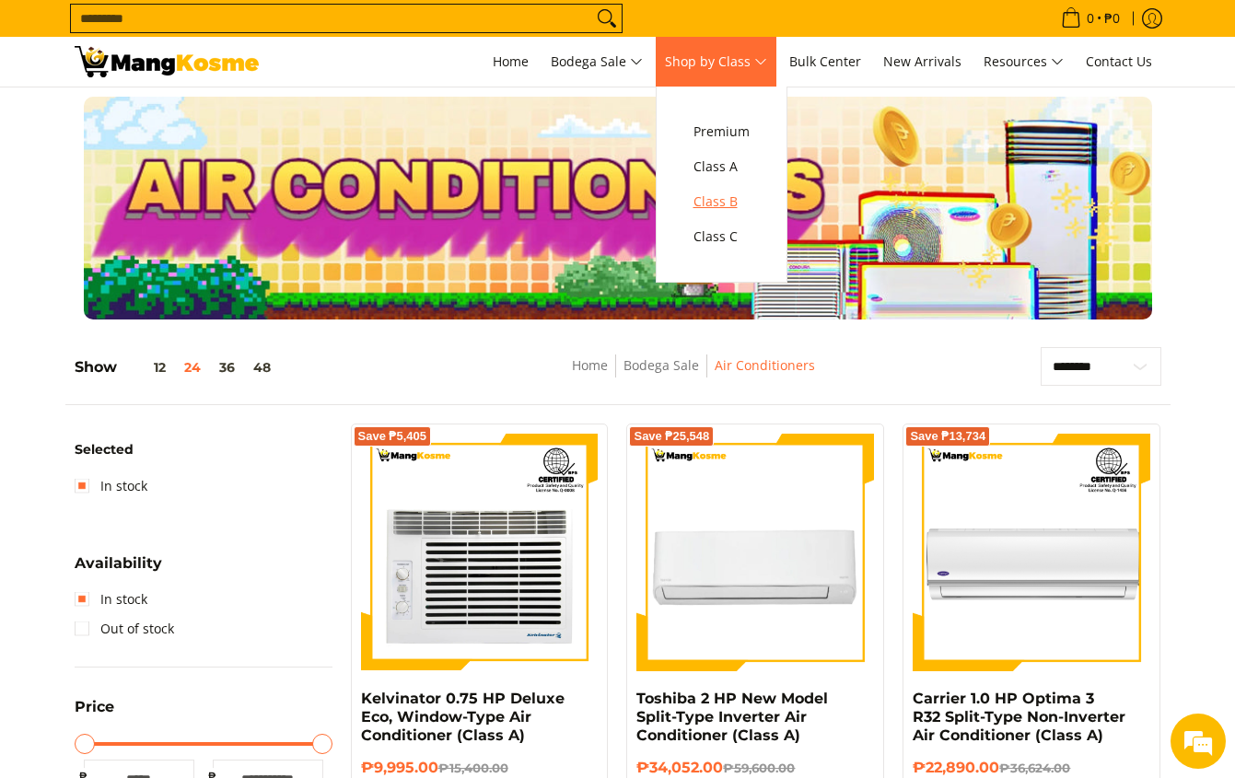
click at [725, 203] on span "Class B" at bounding box center [721, 202] width 56 height 23
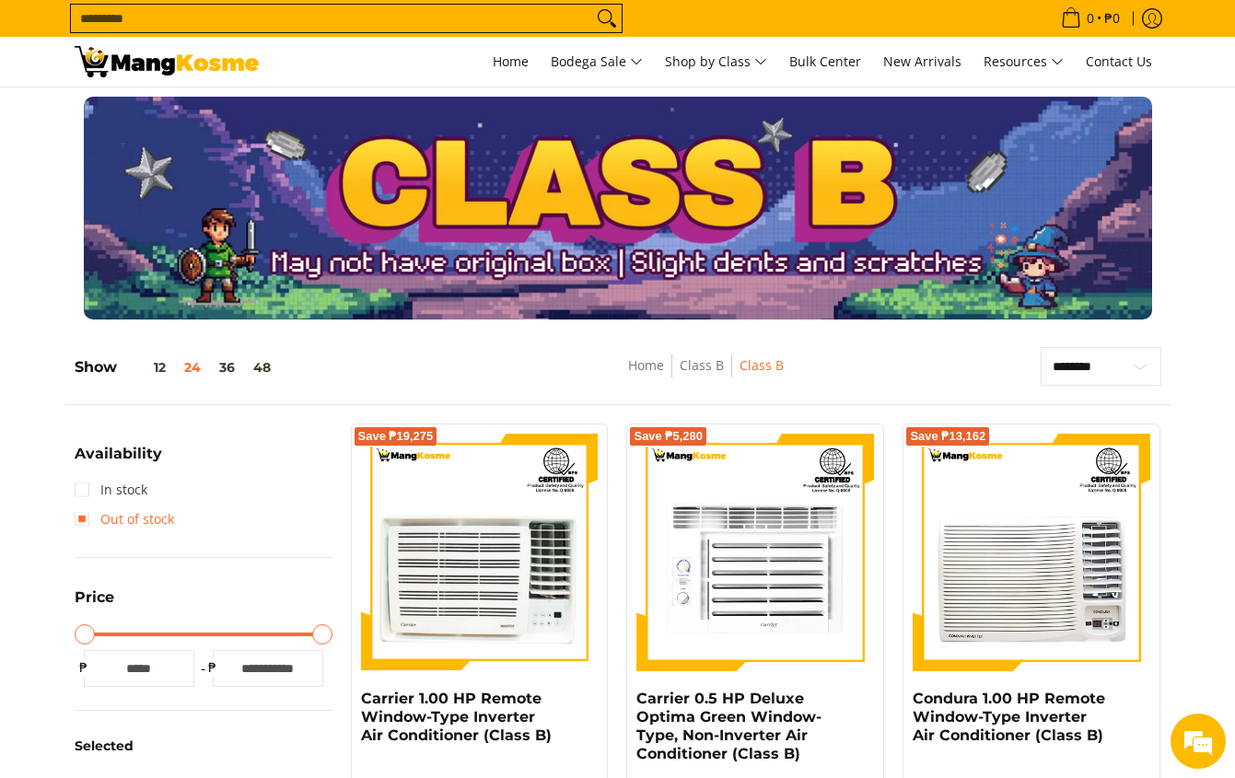
click at [82, 493] on link "In stock" at bounding box center [111, 489] width 73 height 29
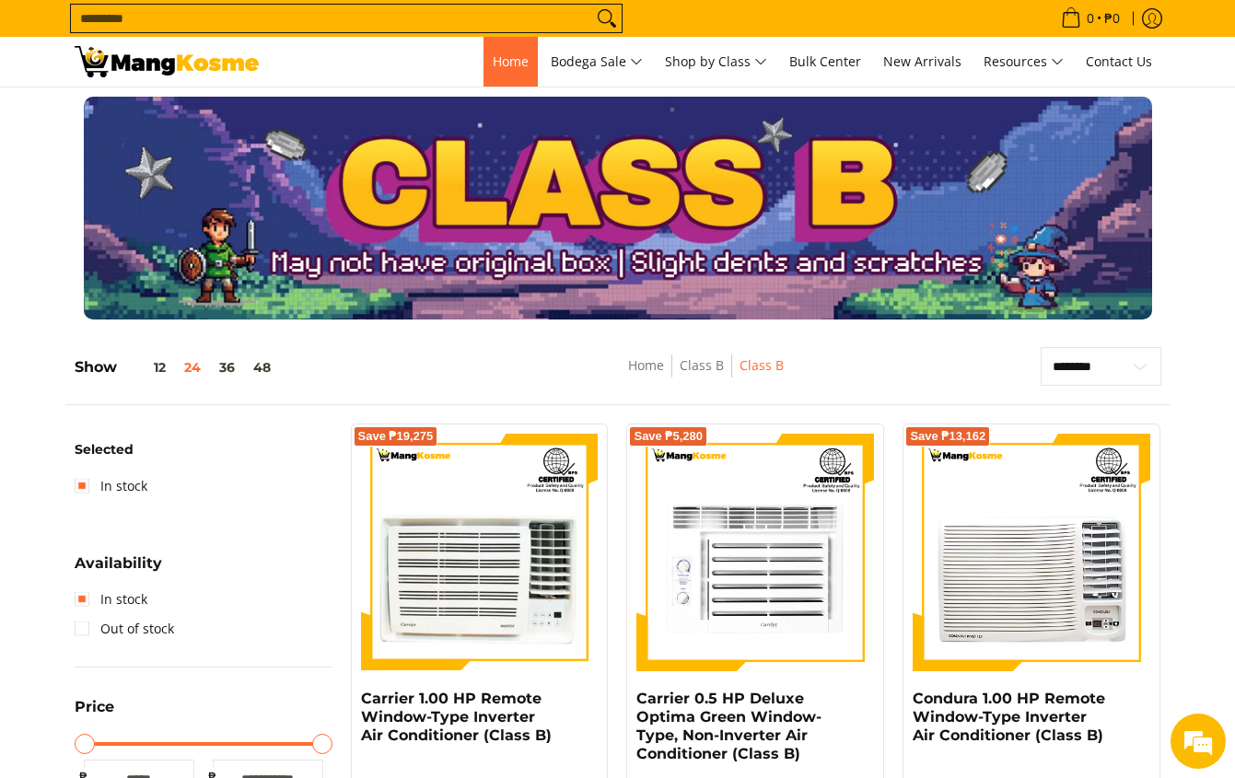
click at [496, 69] on span "Home" at bounding box center [511, 60] width 36 height 17
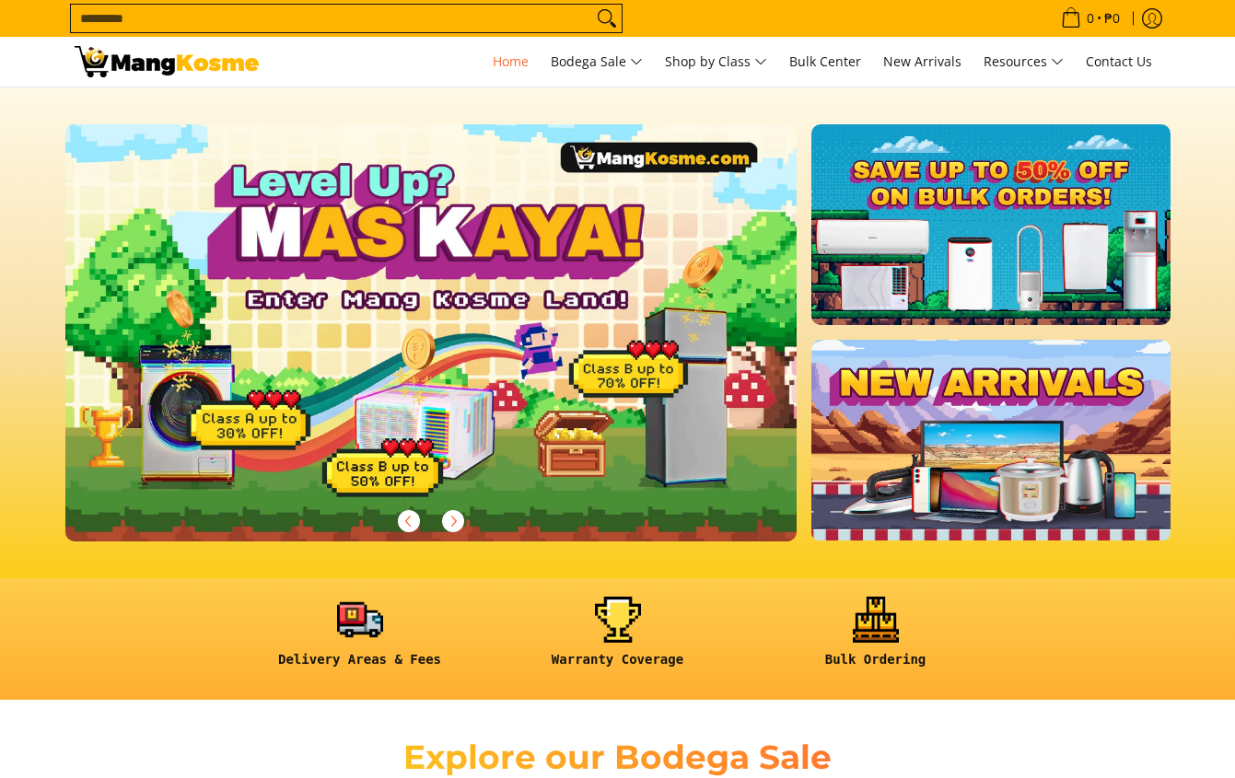
scroll to position [368, 0]
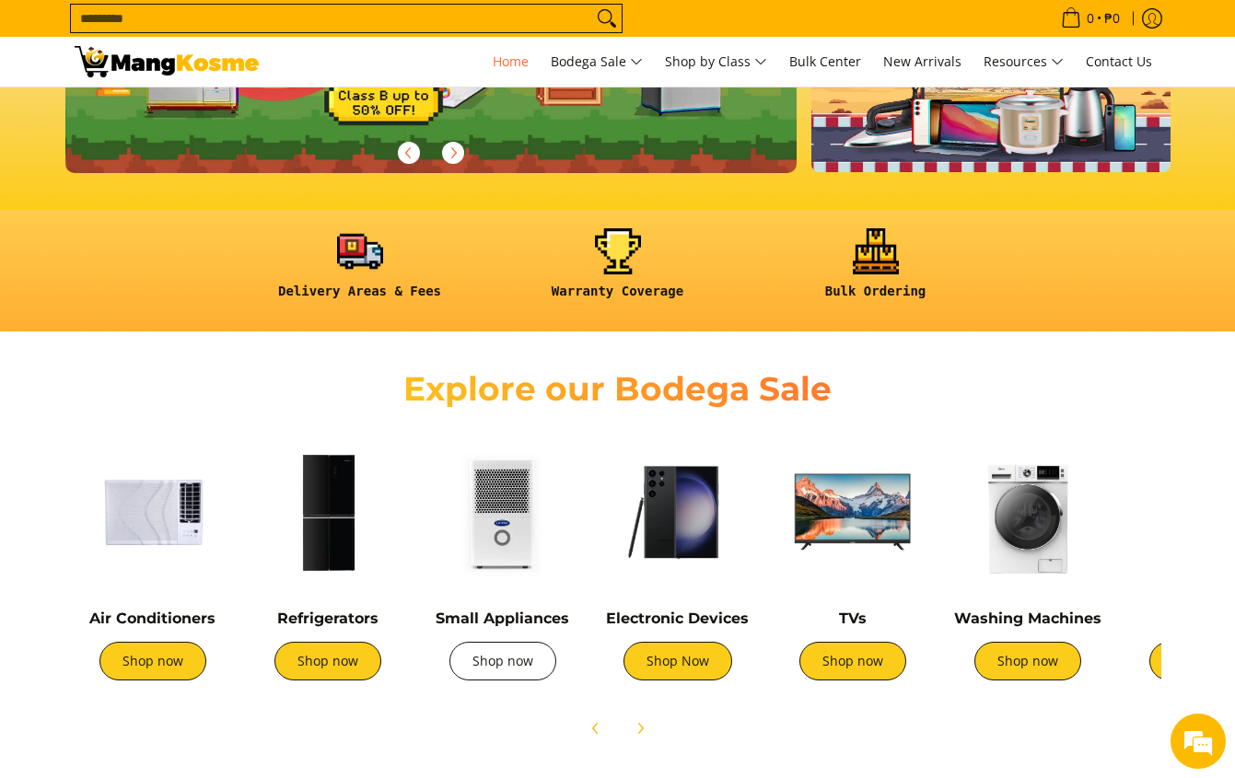
click at [510, 661] on link "Shop now" at bounding box center [502, 661] width 107 height 39
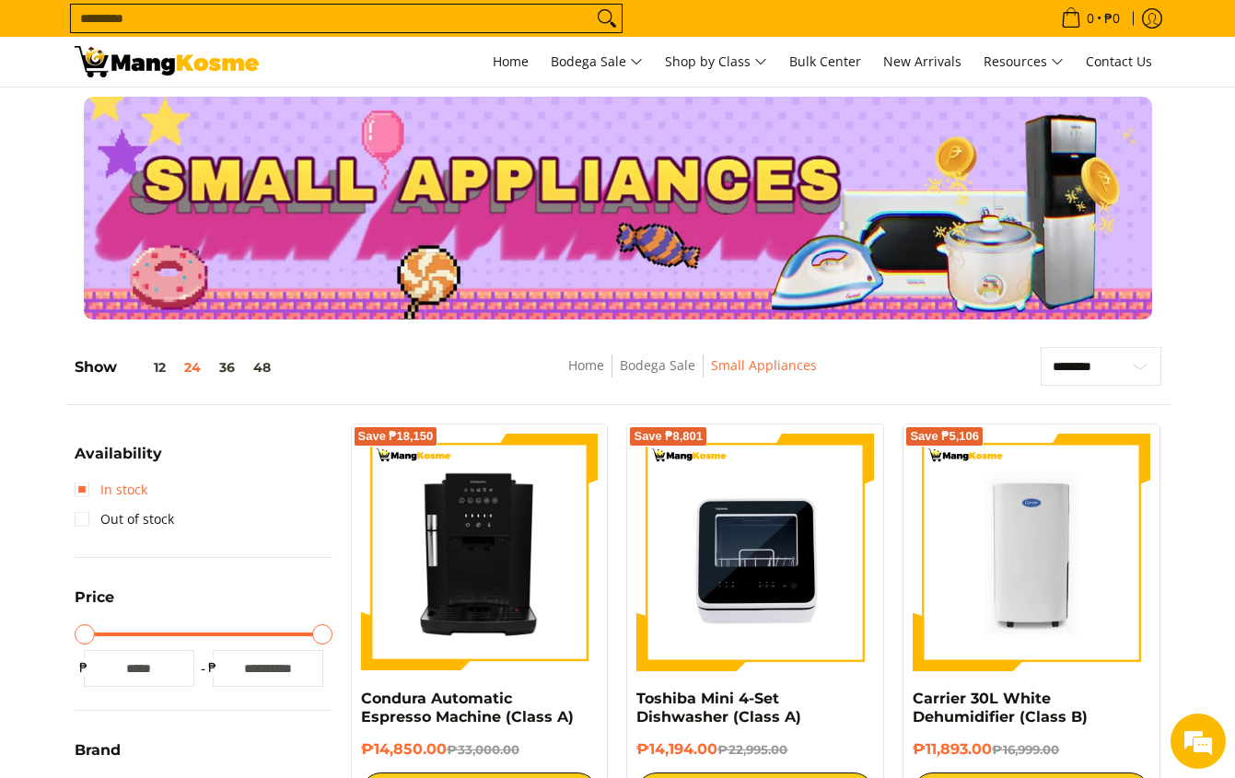
click at [75, 483] on link "In stock" at bounding box center [111, 489] width 73 height 29
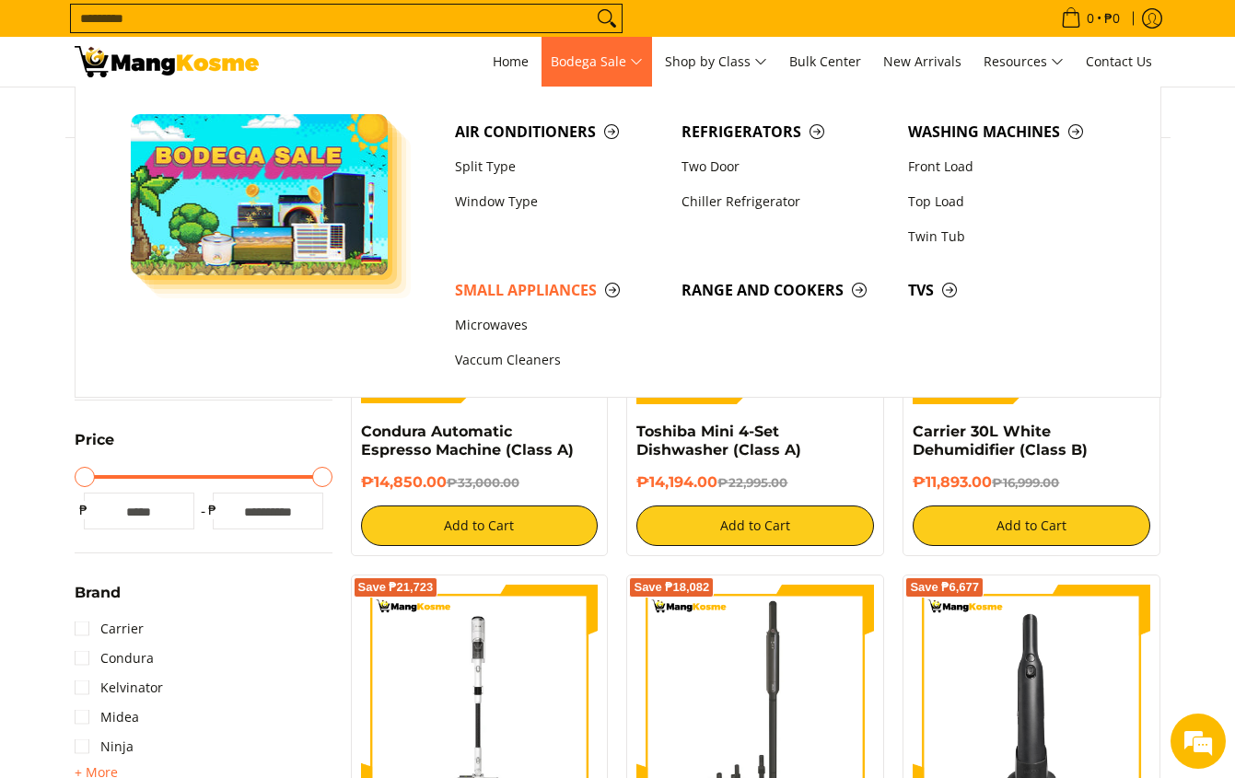
scroll to position [168, 0]
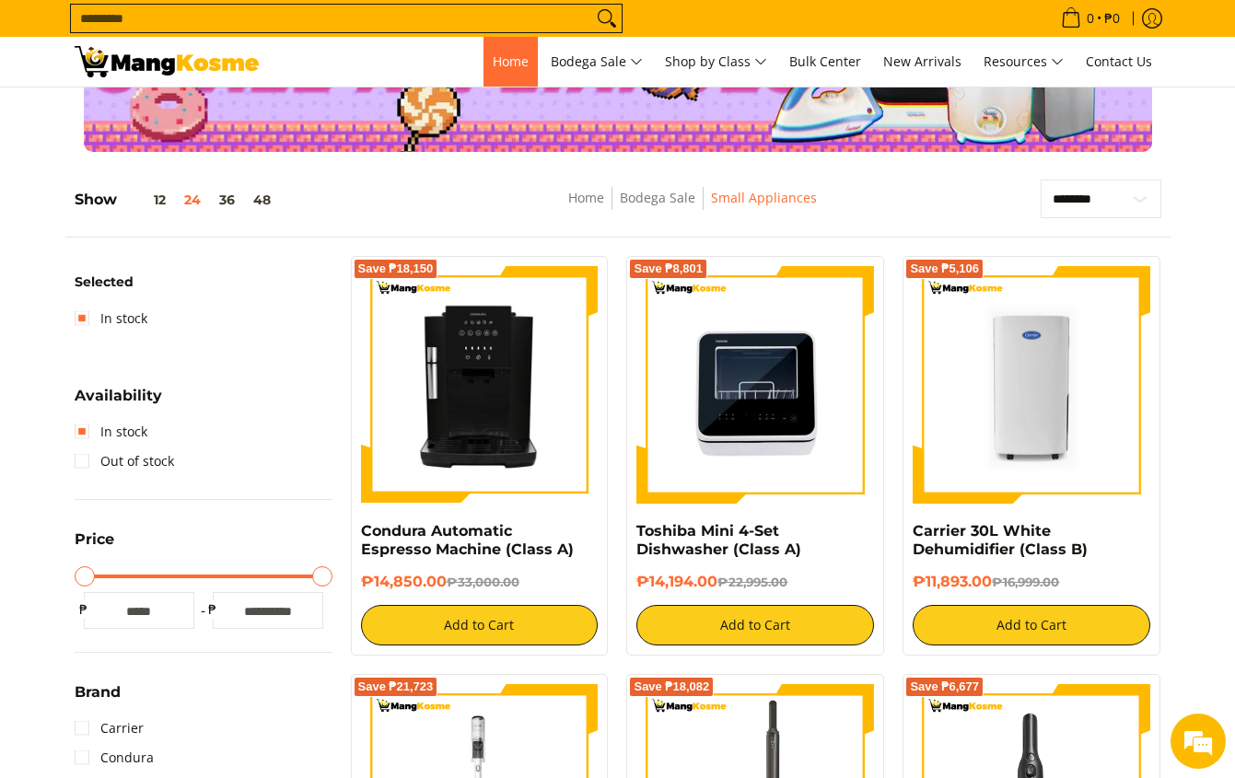
click at [507, 59] on span "Home" at bounding box center [511, 60] width 36 height 17
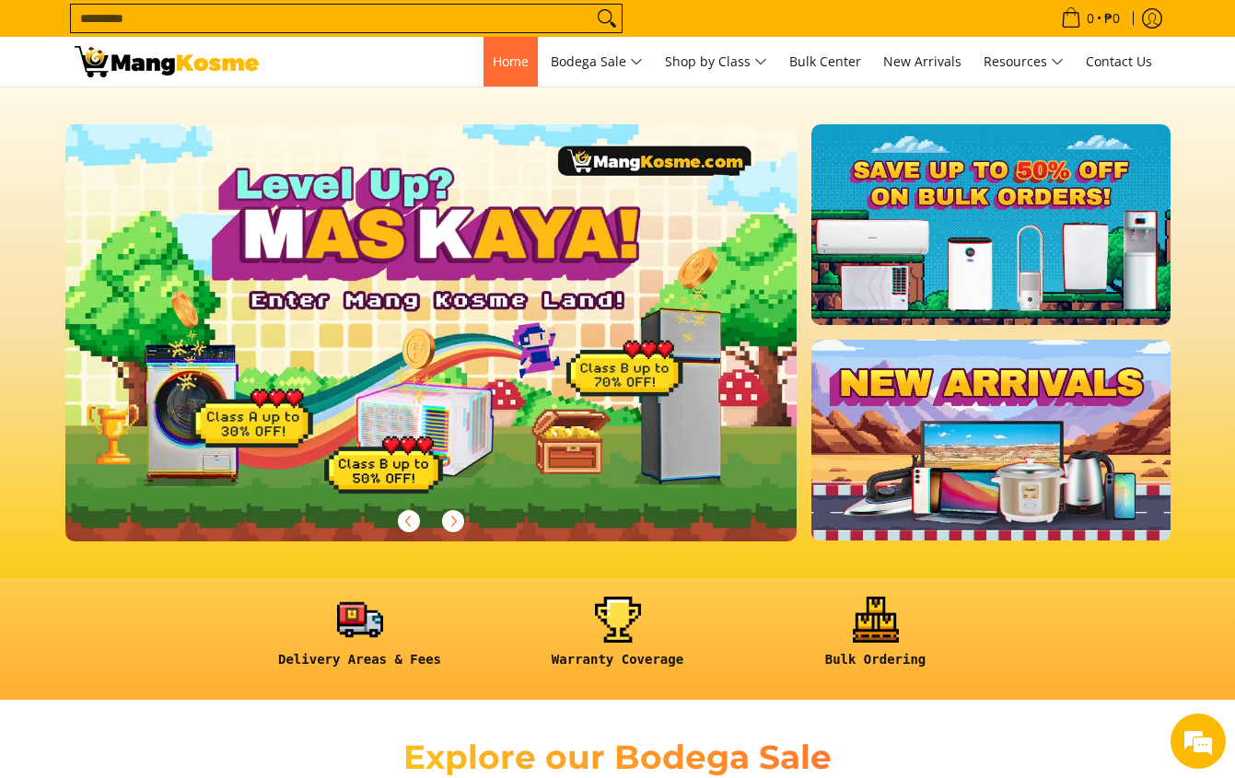
click at [497, 54] on span "Home" at bounding box center [511, 60] width 36 height 17
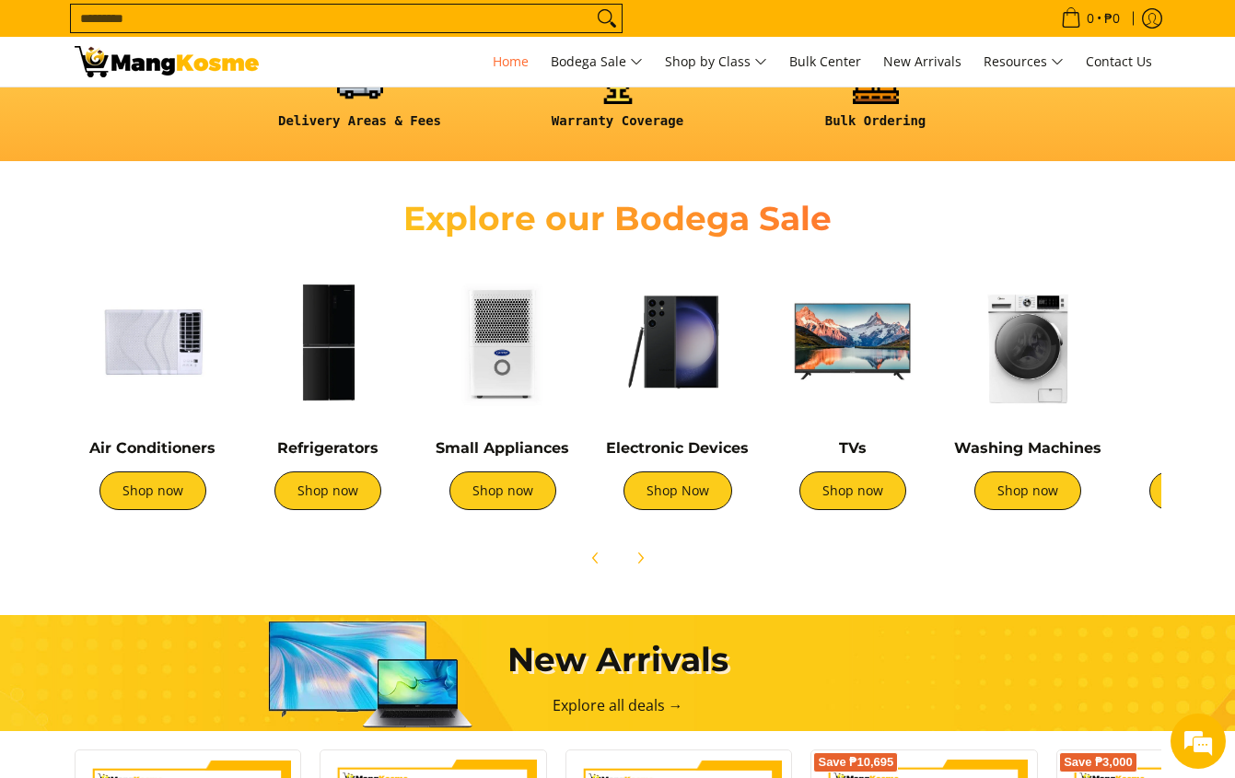
scroll to position [552, 0]
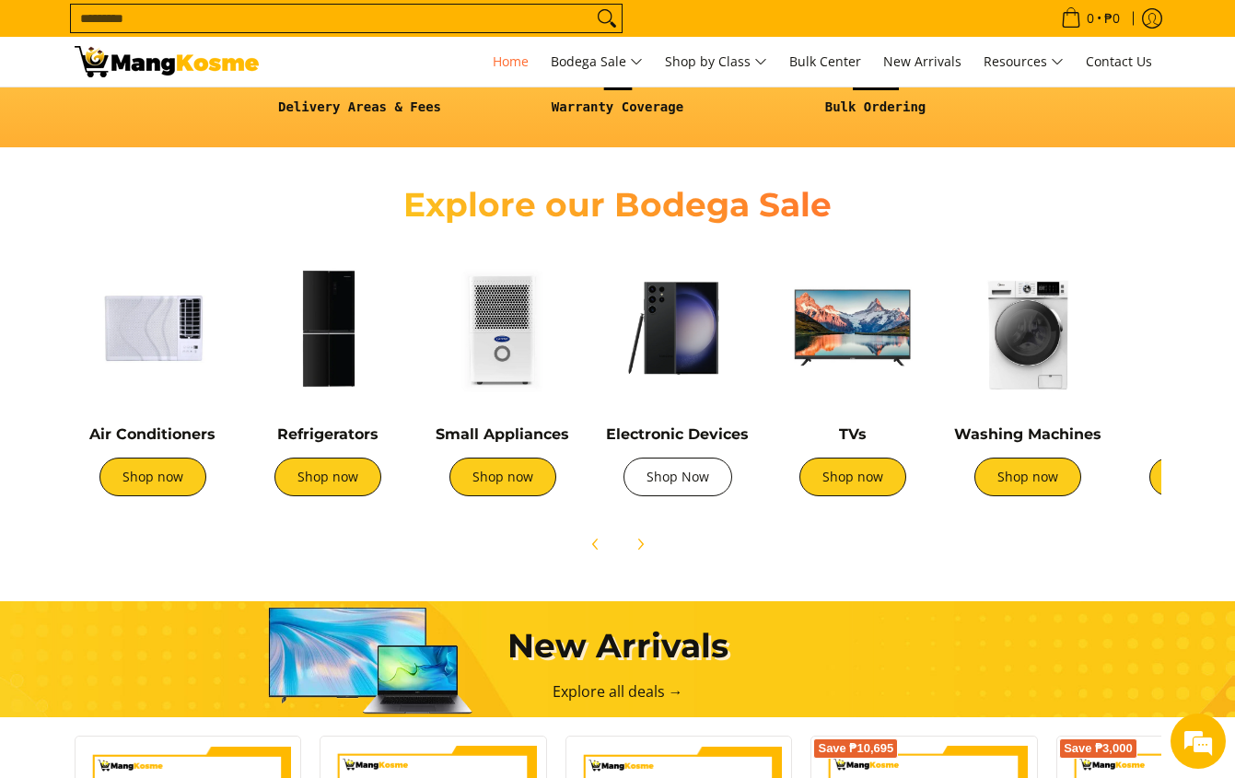
click at [680, 480] on link "Shop Now" at bounding box center [677, 477] width 109 height 39
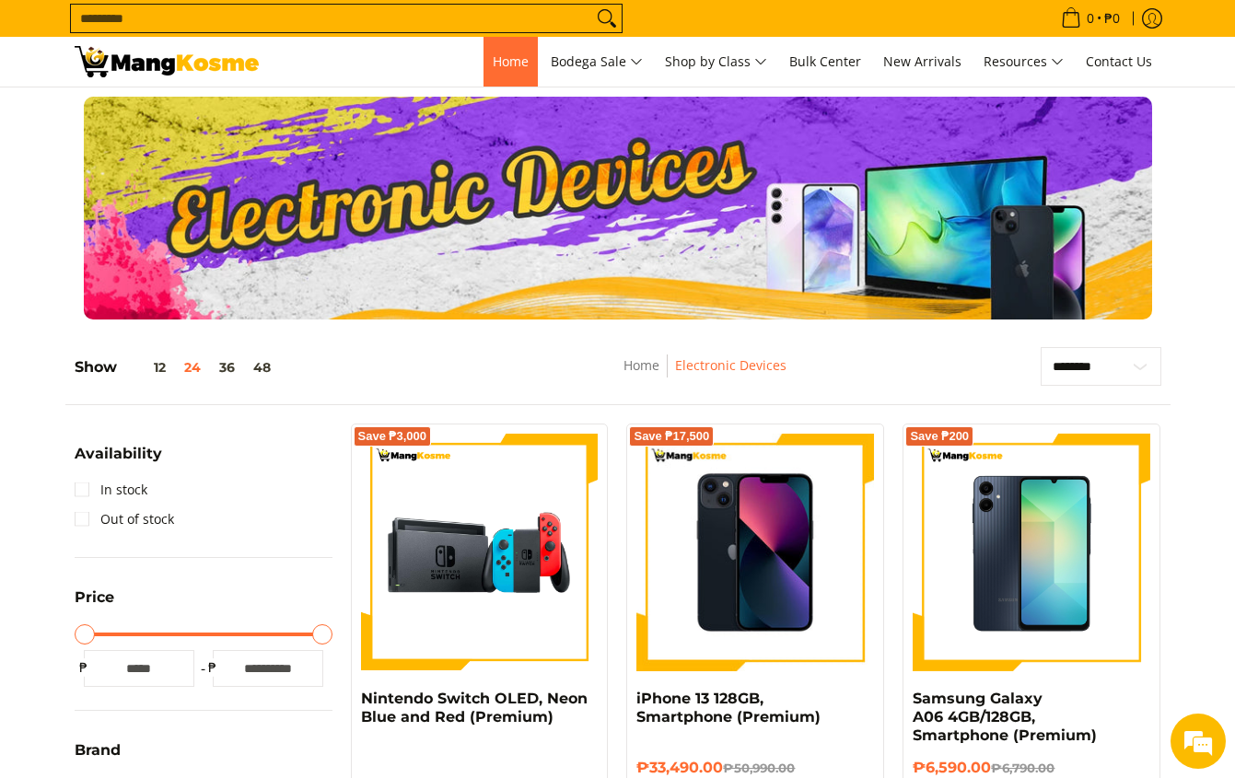
click at [495, 61] on span "Home" at bounding box center [511, 60] width 36 height 17
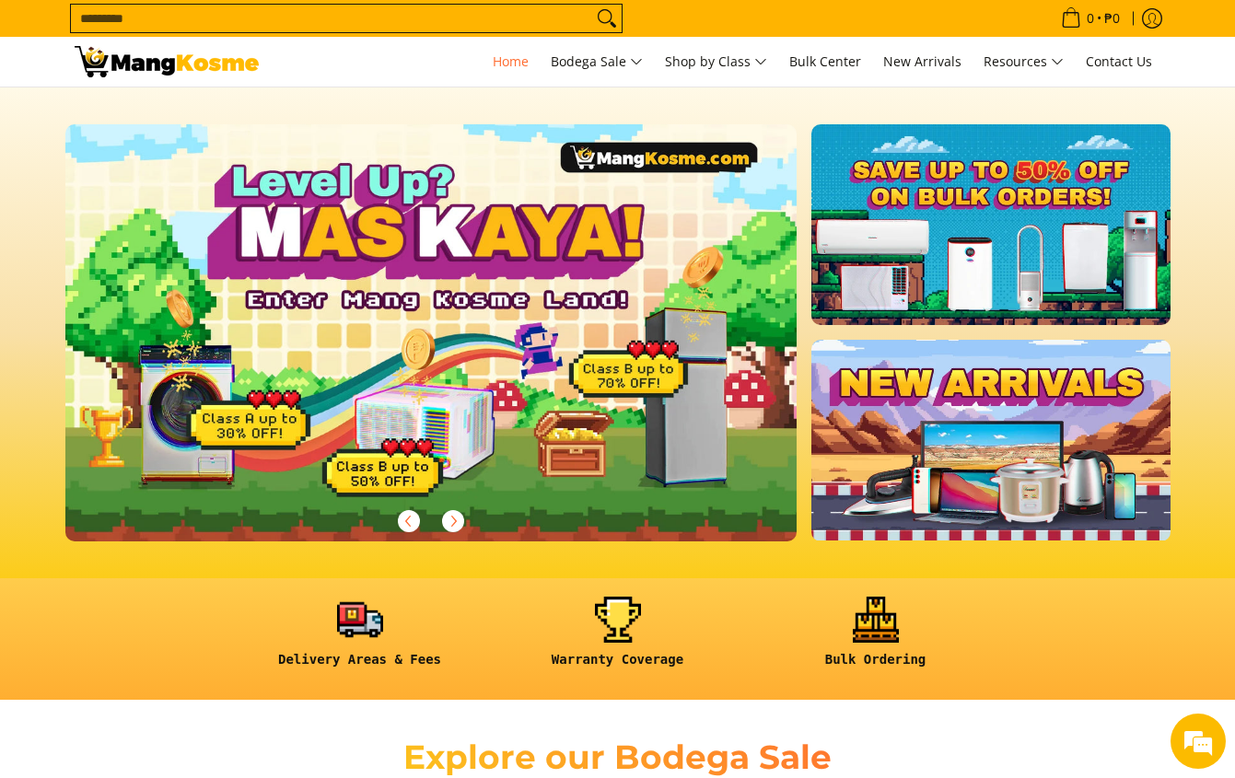
scroll to position [552, 0]
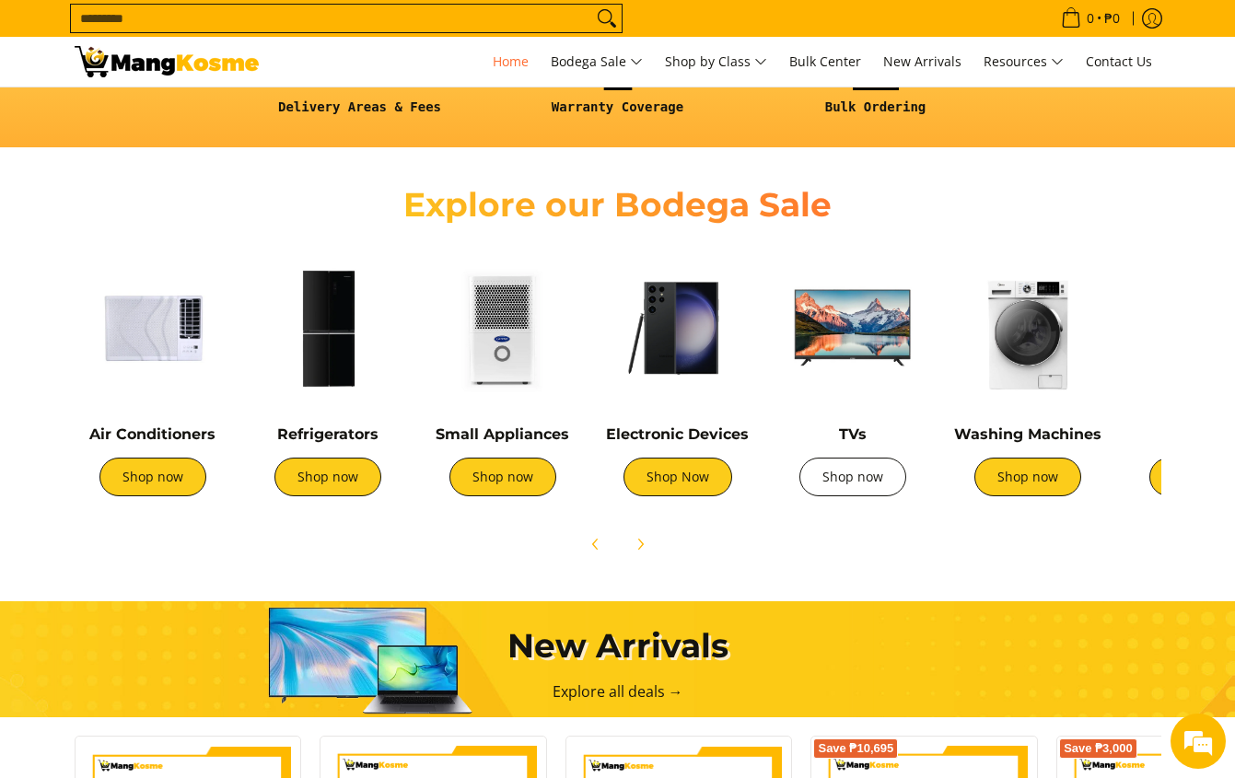
click at [839, 483] on link "Shop now" at bounding box center [852, 477] width 107 height 39
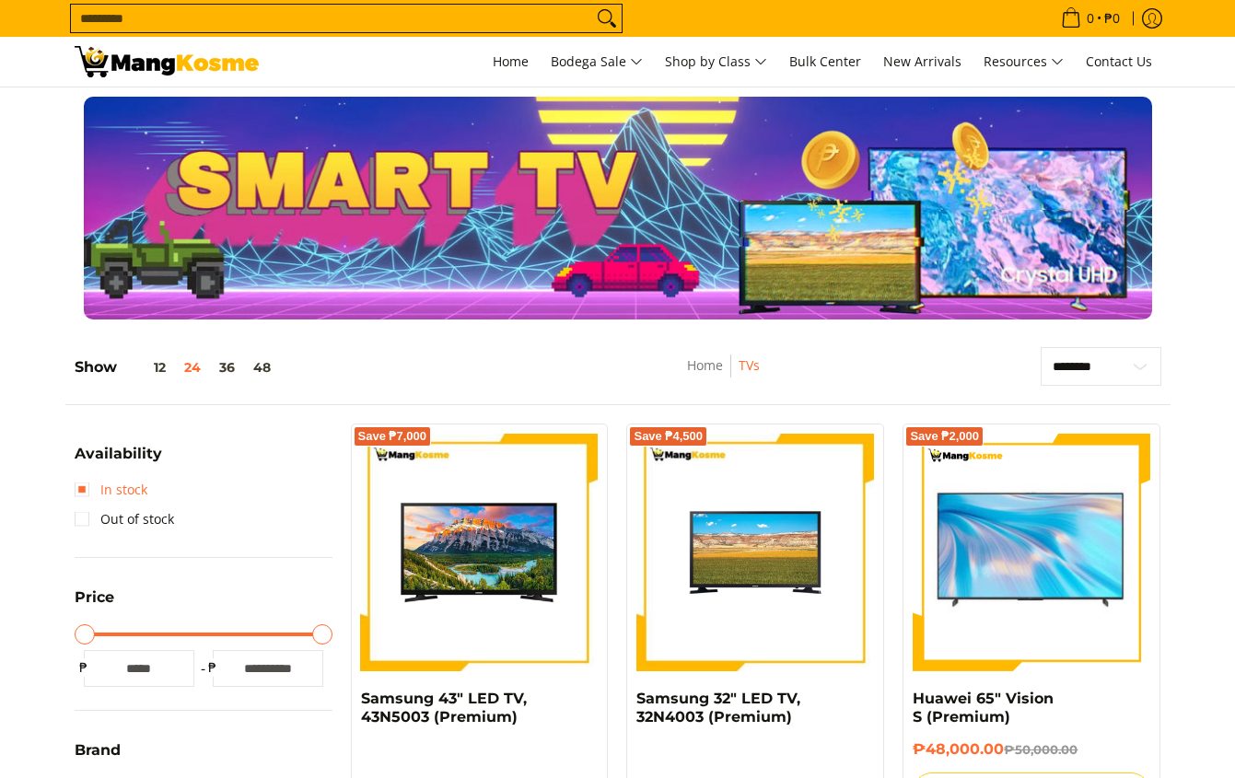
click at [87, 488] on link "In stock" at bounding box center [111, 489] width 73 height 29
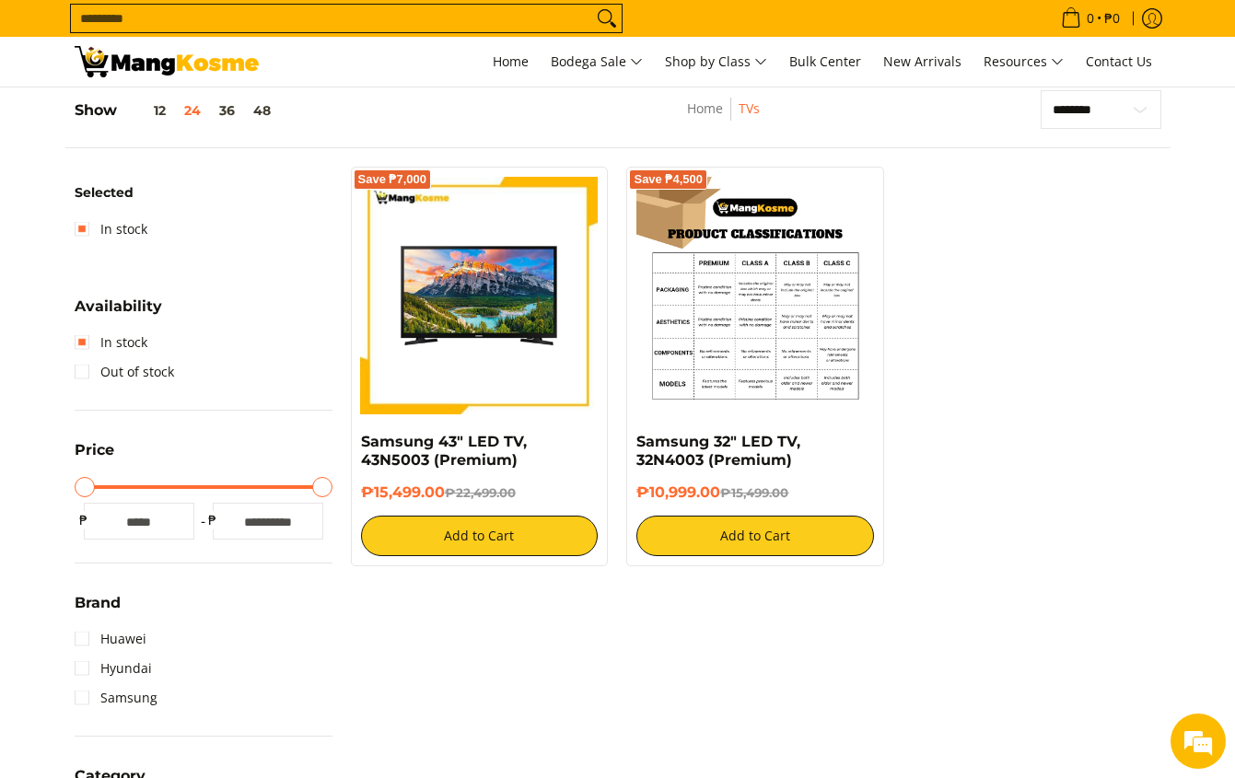
scroll to position [260, 0]
